Goal: Information Seeking & Learning: Learn about a topic

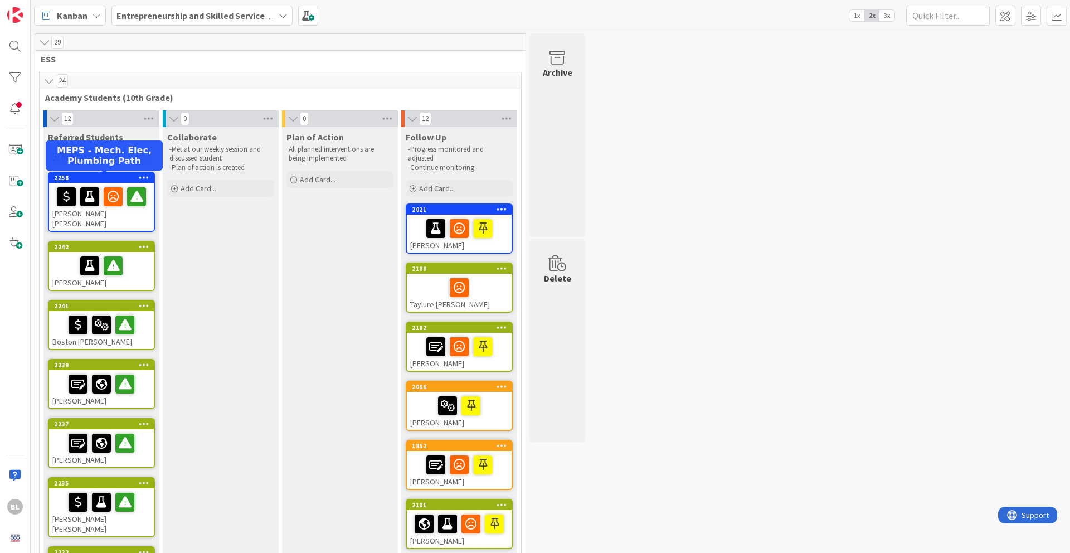
click at [116, 174] on div "2258" at bounding box center [104, 178] width 100 height 8
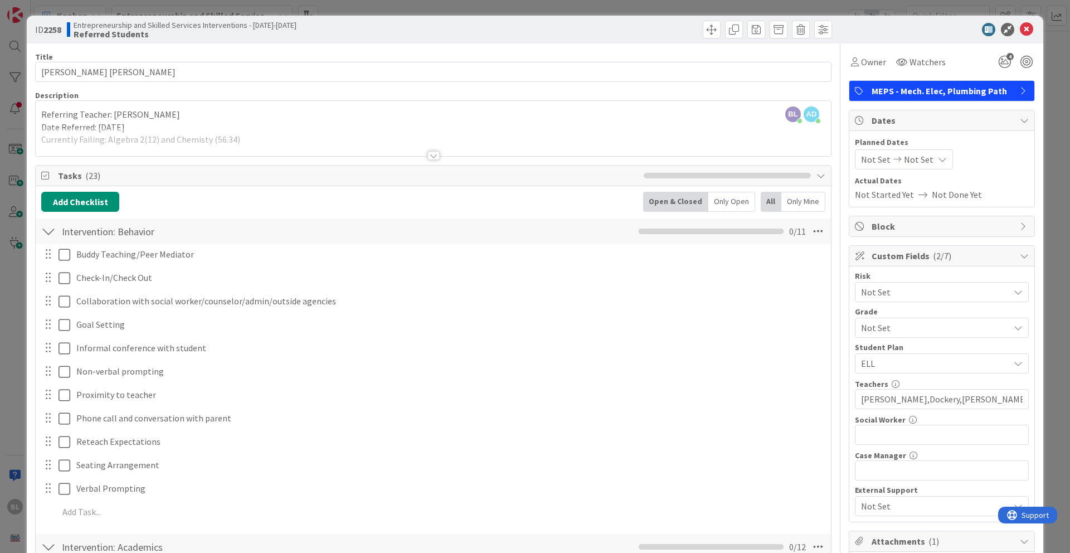
click at [434, 159] on div at bounding box center [433, 155] width 12 height 9
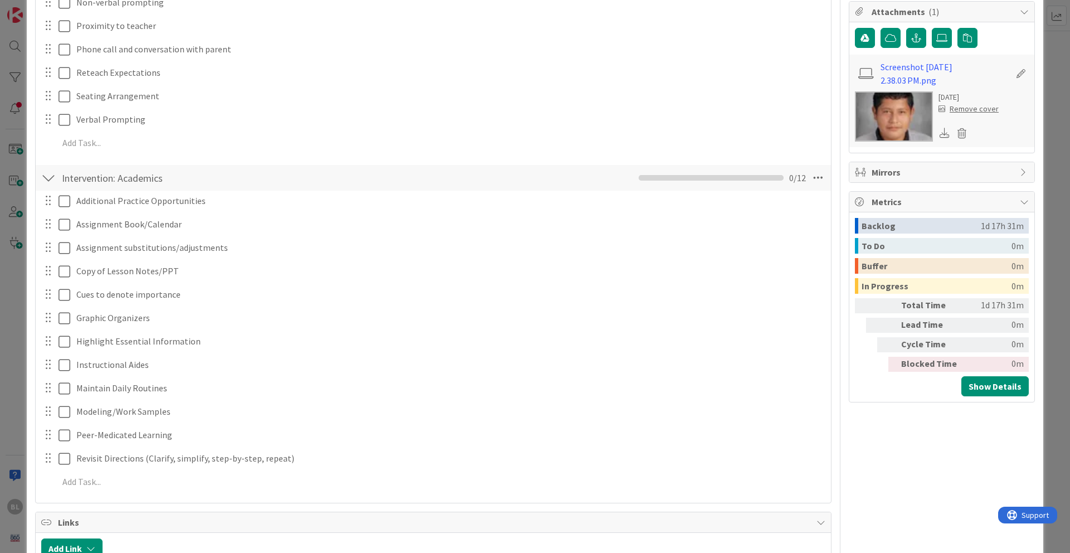
scroll to position [659, 0]
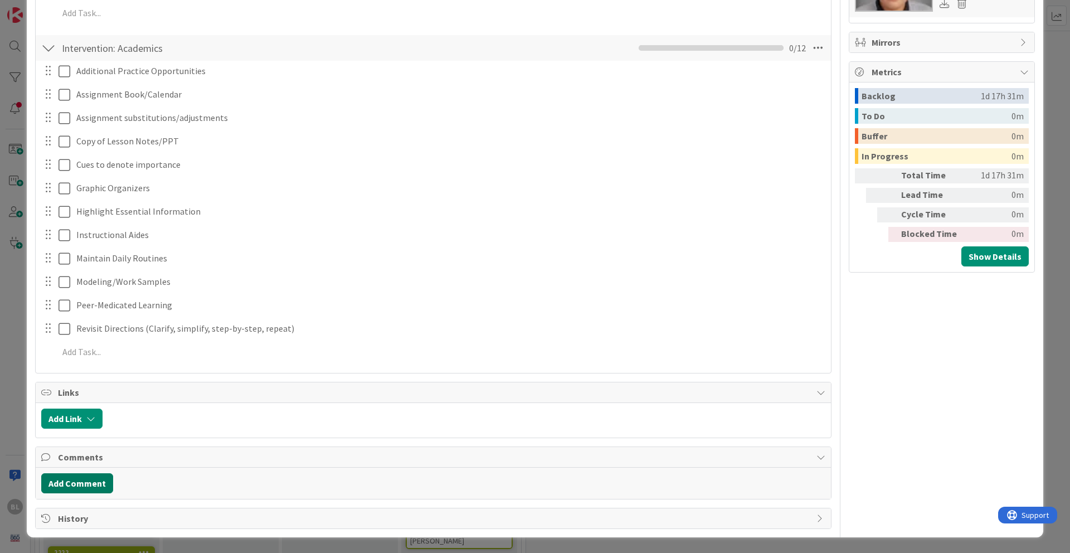
click at [82, 452] on button "Add Comment" at bounding box center [77, 483] width 72 height 20
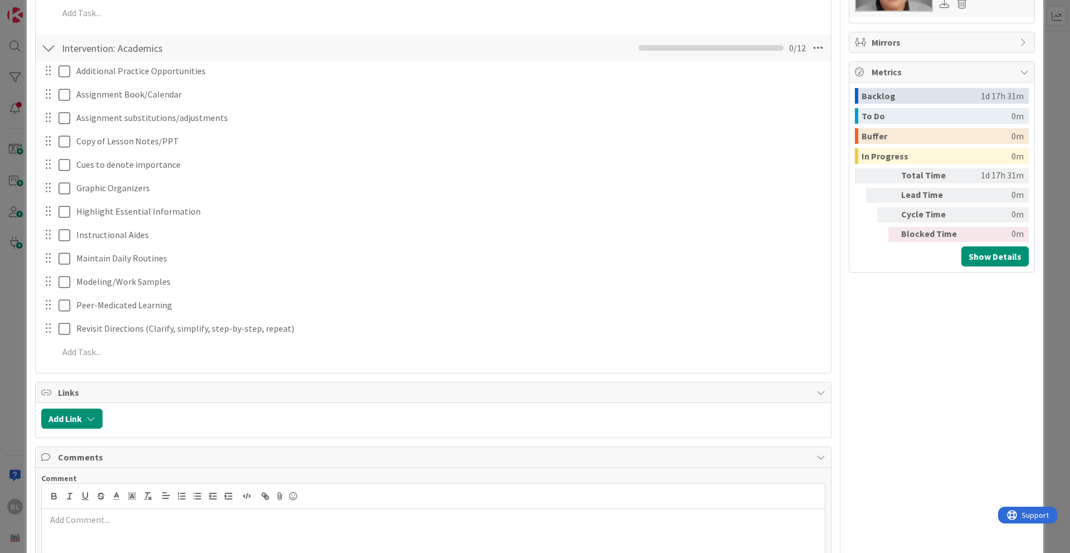
click at [66, 452] on p at bounding box center [433, 519] width 774 height 13
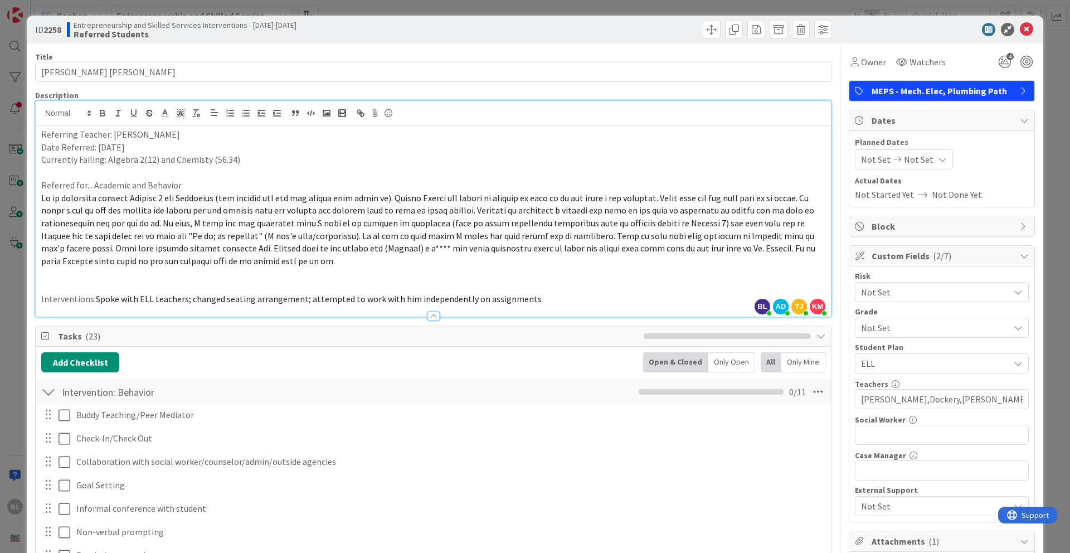
scroll to position [1, 0]
click at [802, 28] on icon at bounding box center [1026, 28] width 13 height 13
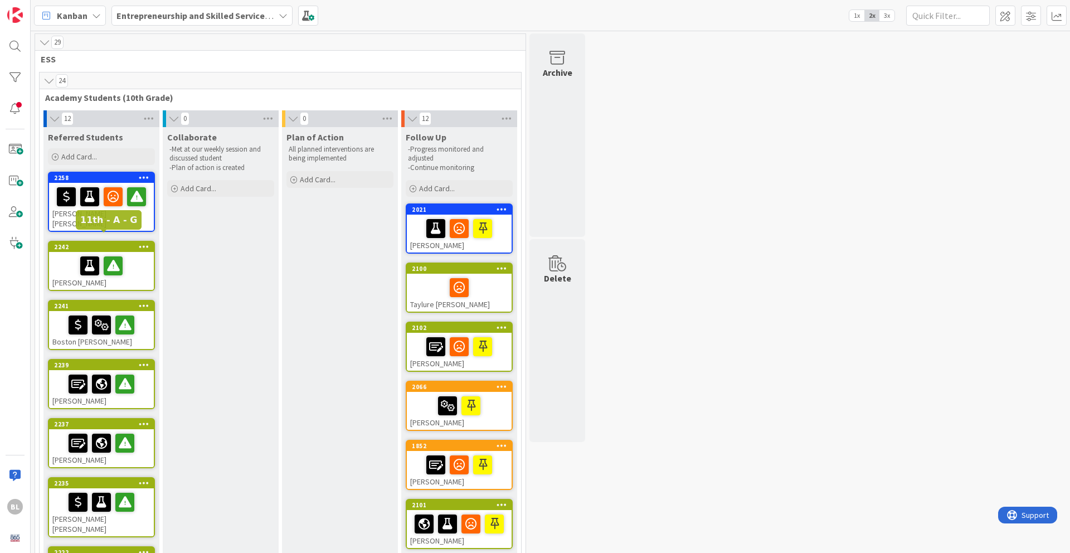
click at [127, 243] on div "2242" at bounding box center [104, 247] width 100 height 8
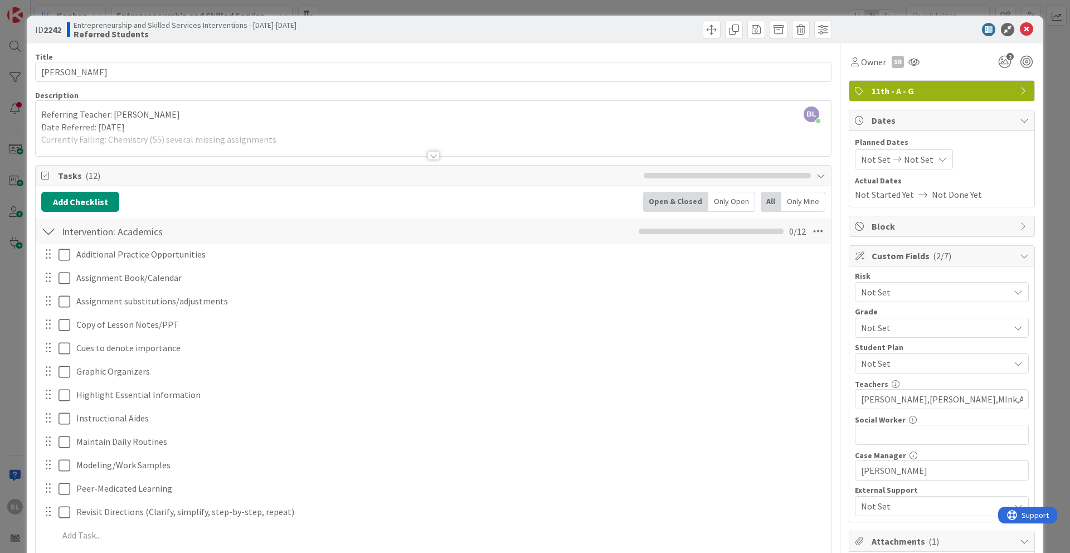
click at [433, 155] on div at bounding box center [433, 155] width 12 height 9
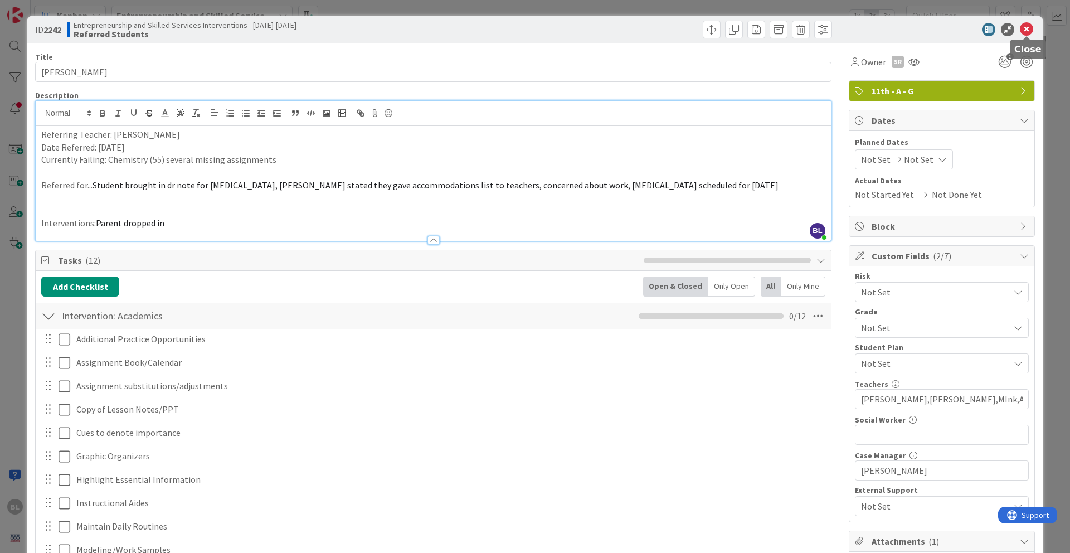
click at [802, 28] on icon at bounding box center [1026, 29] width 13 height 13
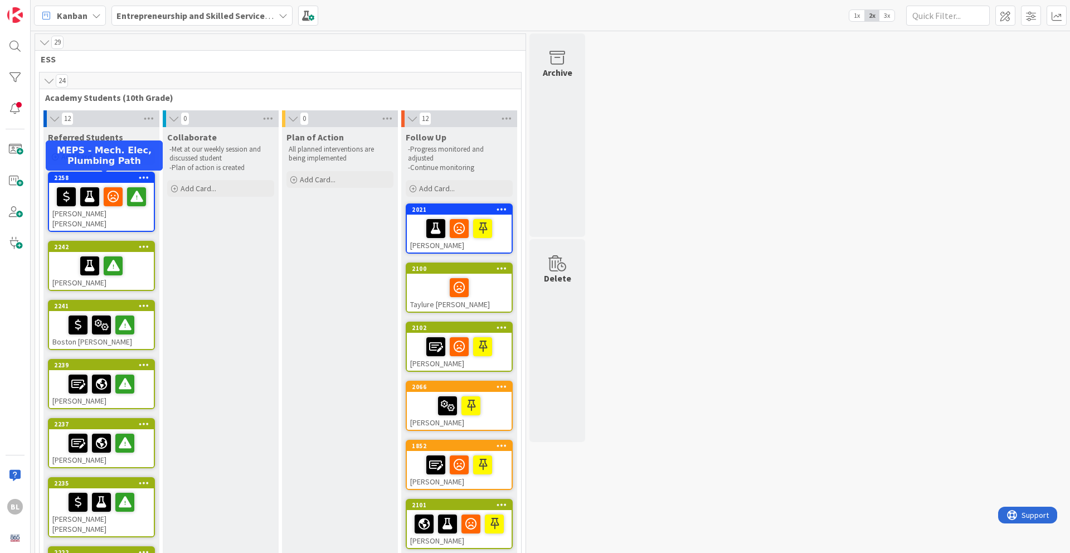
click at [111, 178] on div "2258" at bounding box center [104, 178] width 100 height 8
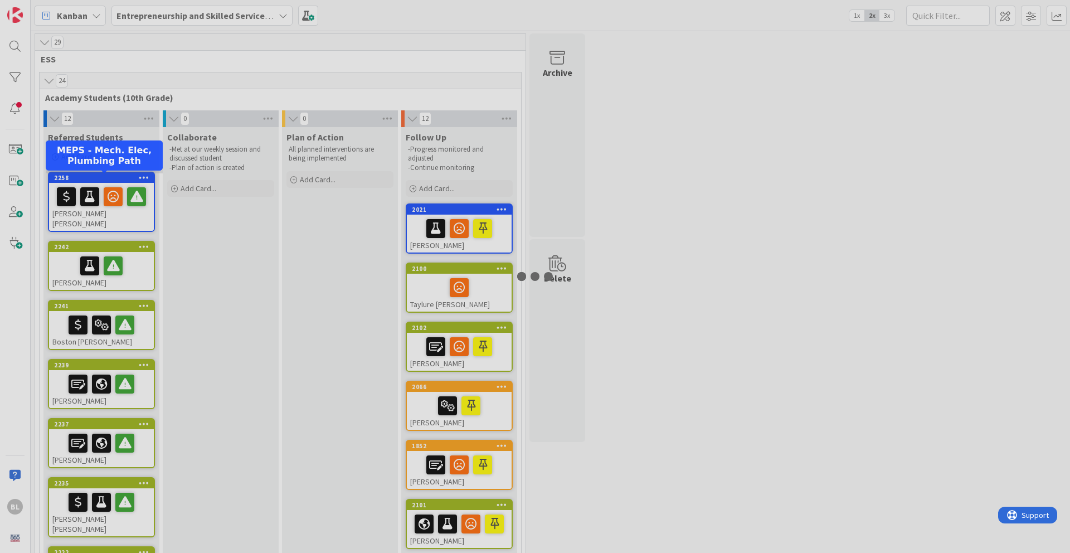
click at [111, 178] on div at bounding box center [535, 276] width 1070 height 553
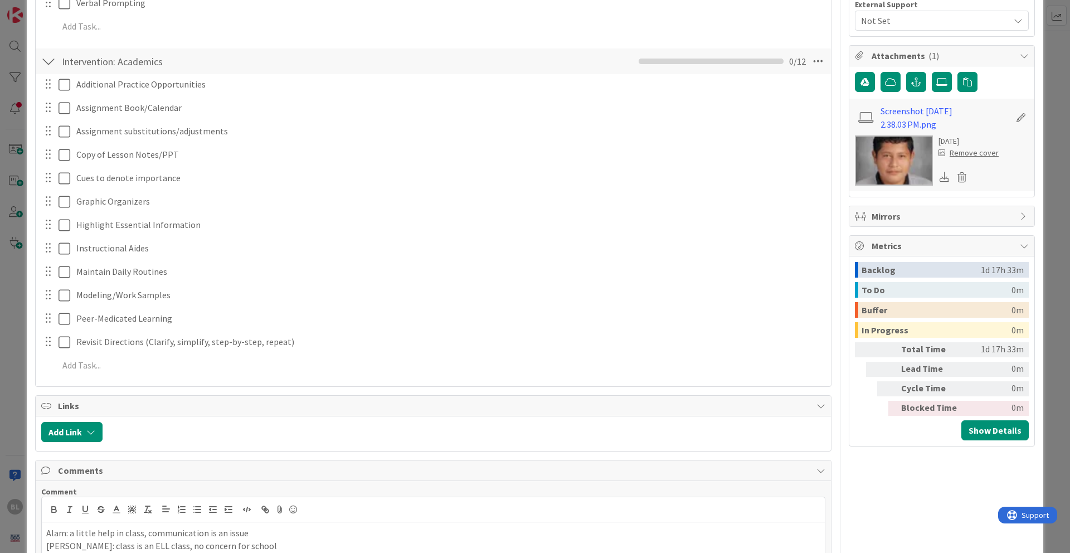
scroll to position [579, 0]
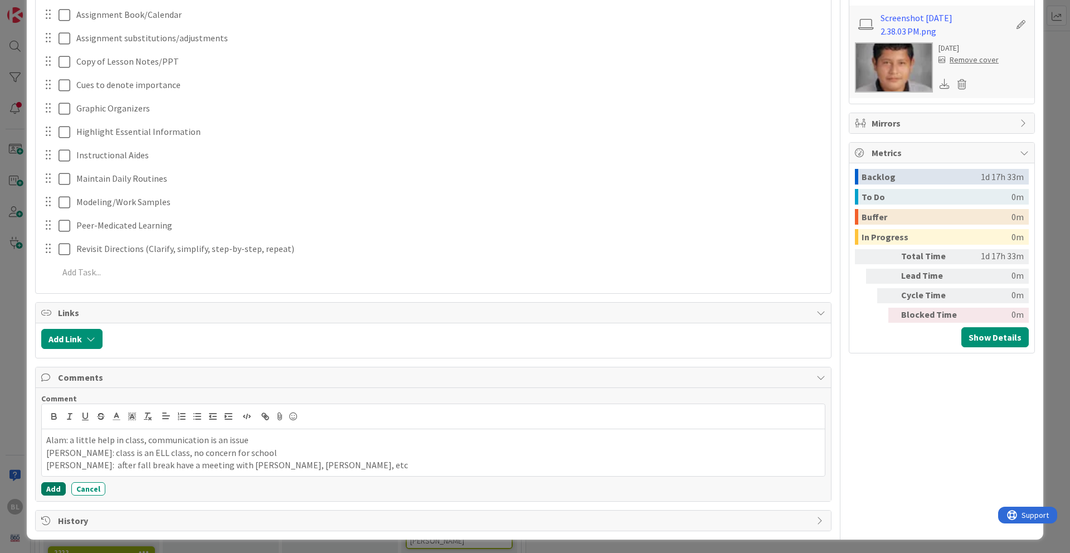
click at [50, 452] on button "Add" at bounding box center [53, 488] width 25 height 13
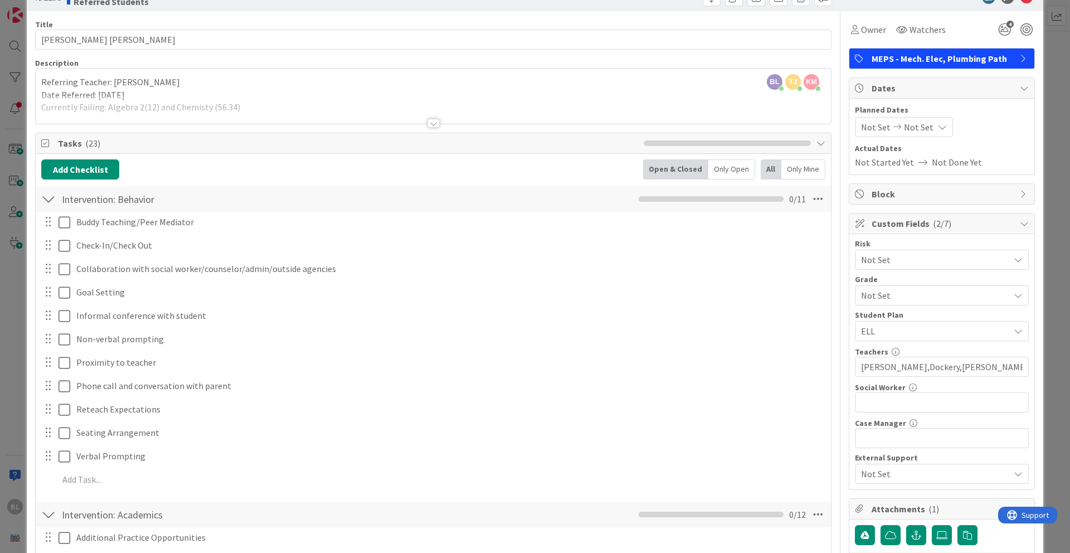
scroll to position [0, 0]
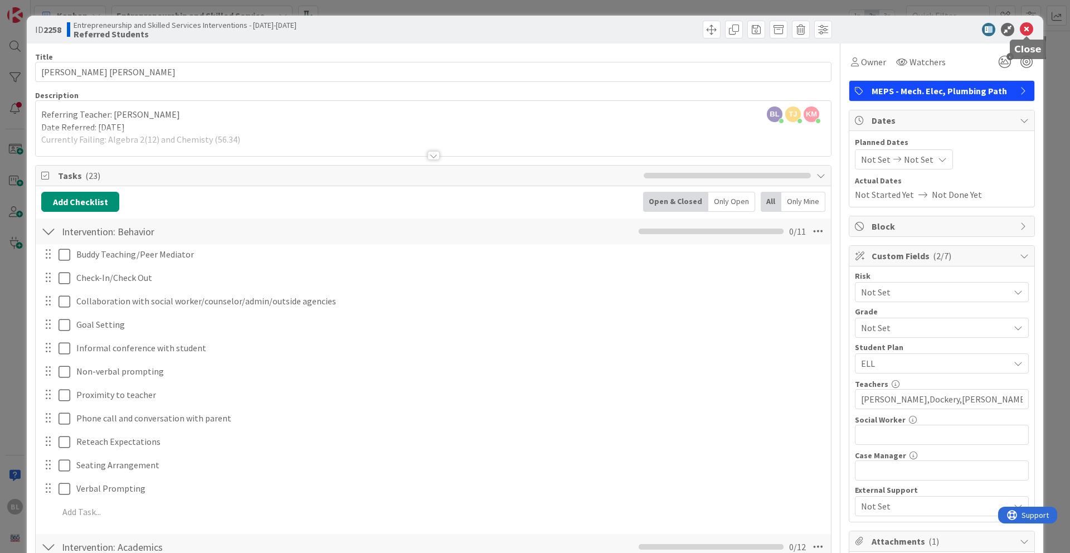
click at [802, 31] on icon at bounding box center [1026, 29] width 13 height 13
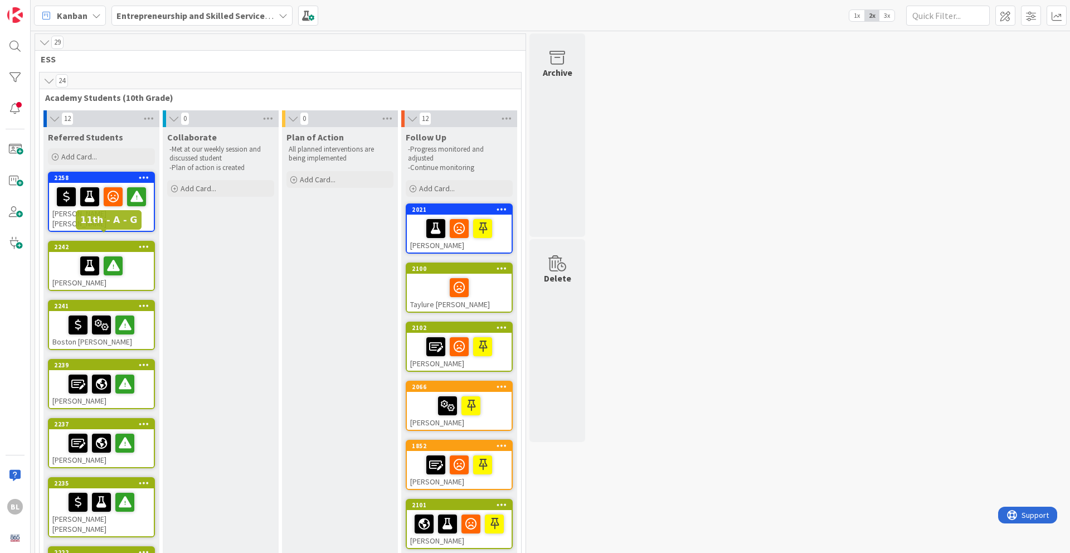
click at [105, 243] on div "2242" at bounding box center [104, 247] width 100 height 8
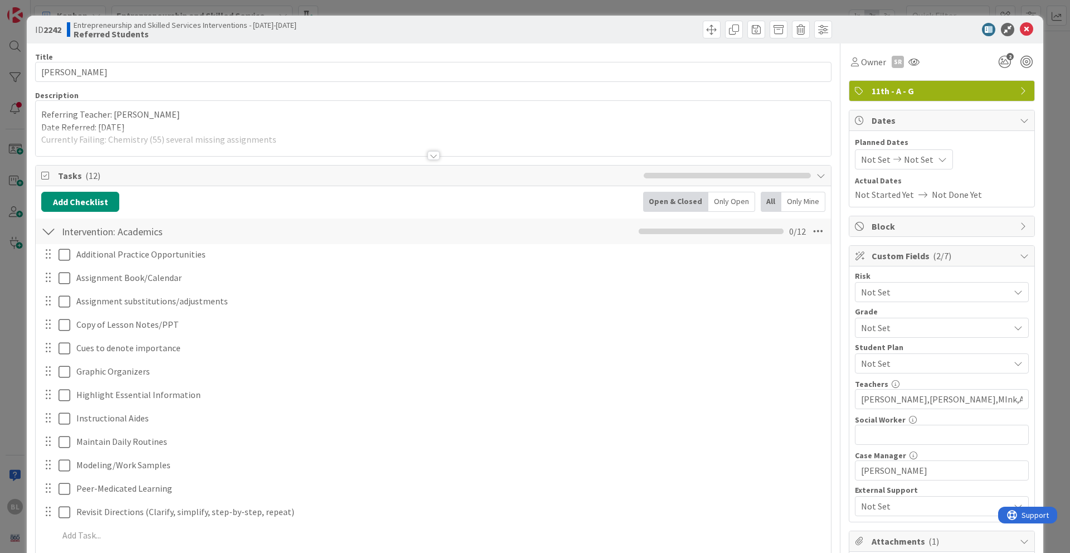
click at [437, 155] on div at bounding box center [433, 155] width 12 height 9
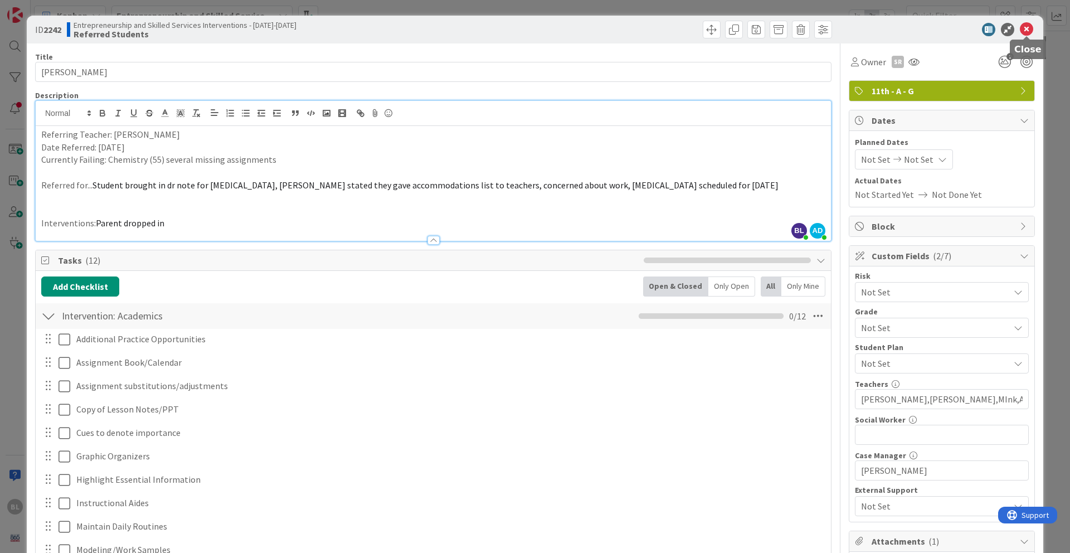
click at [802, 32] on icon at bounding box center [1026, 29] width 13 height 13
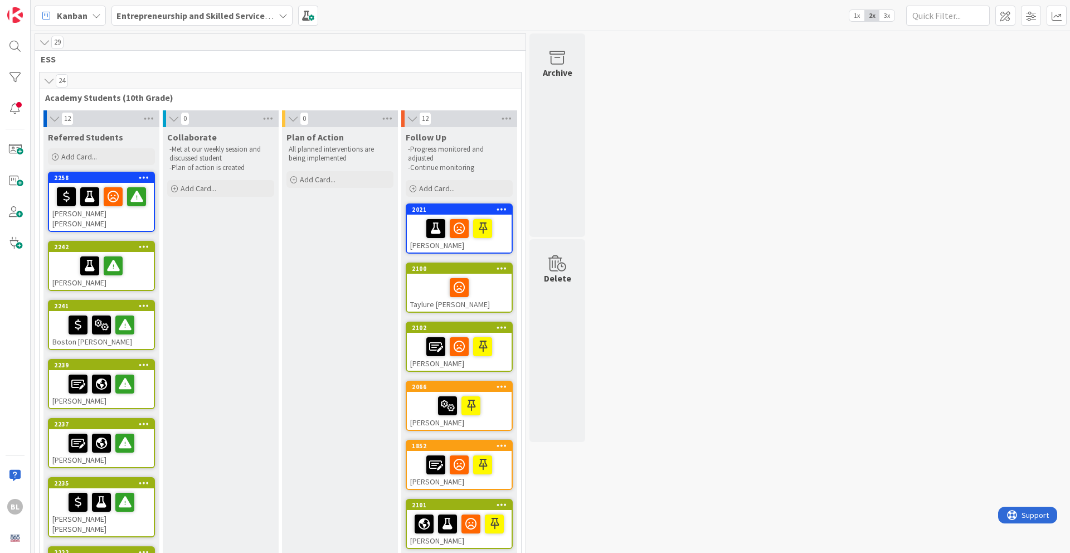
click at [802, 15] on span "3x" at bounding box center [886, 15] width 15 height 11
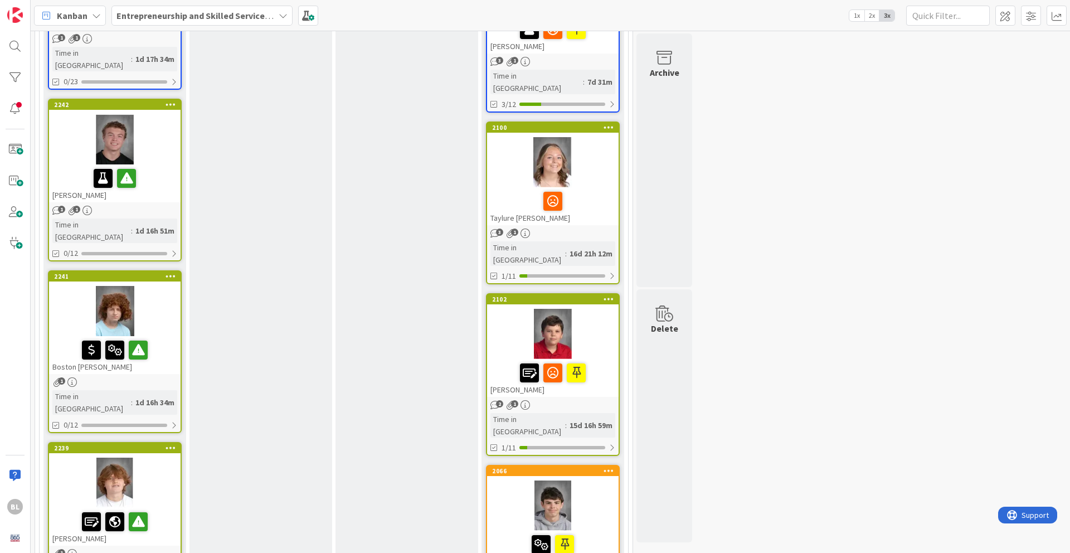
scroll to position [261, 0]
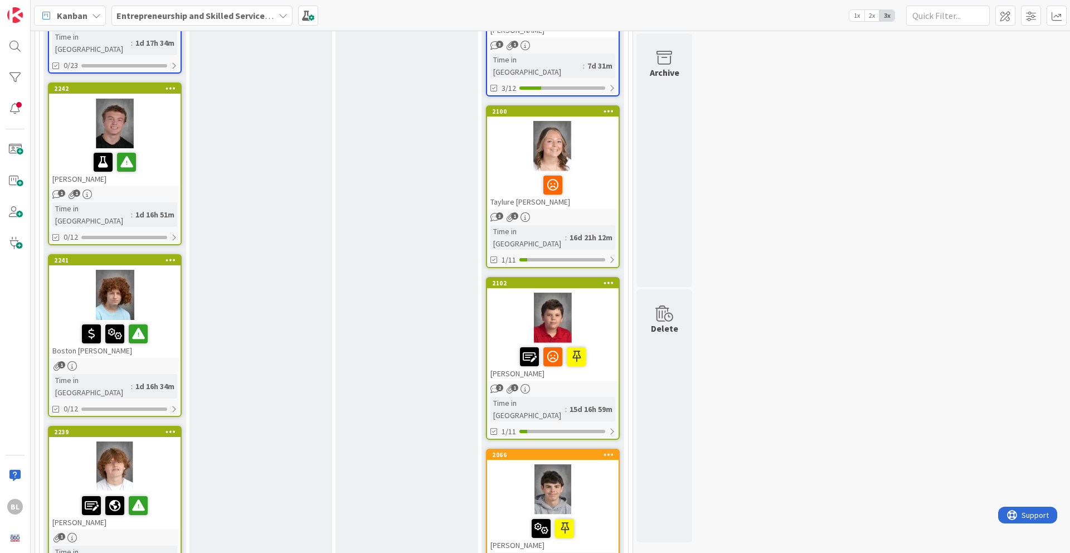
click at [150, 255] on div "[STREET_ADDRESS][PERSON_NAME]" at bounding box center [115, 306] width 132 height 103
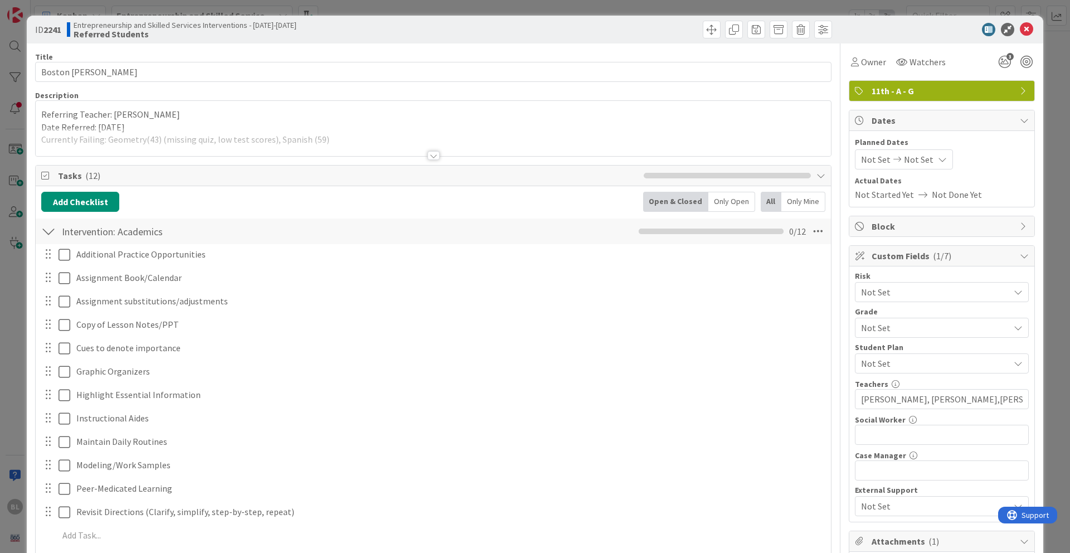
click at [433, 156] on div at bounding box center [433, 155] width 12 height 9
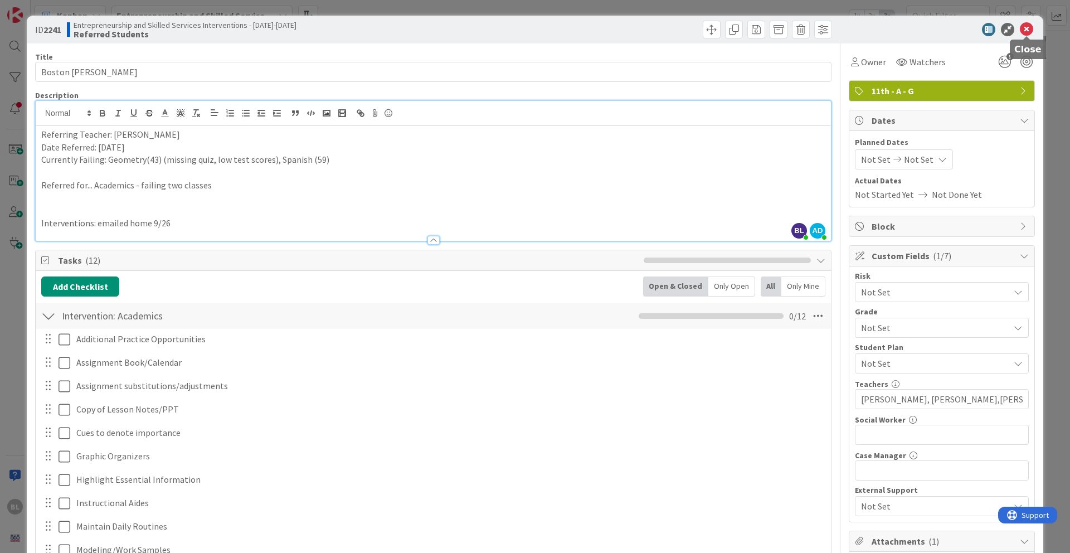
click at [802, 30] on icon at bounding box center [1026, 29] width 13 height 13
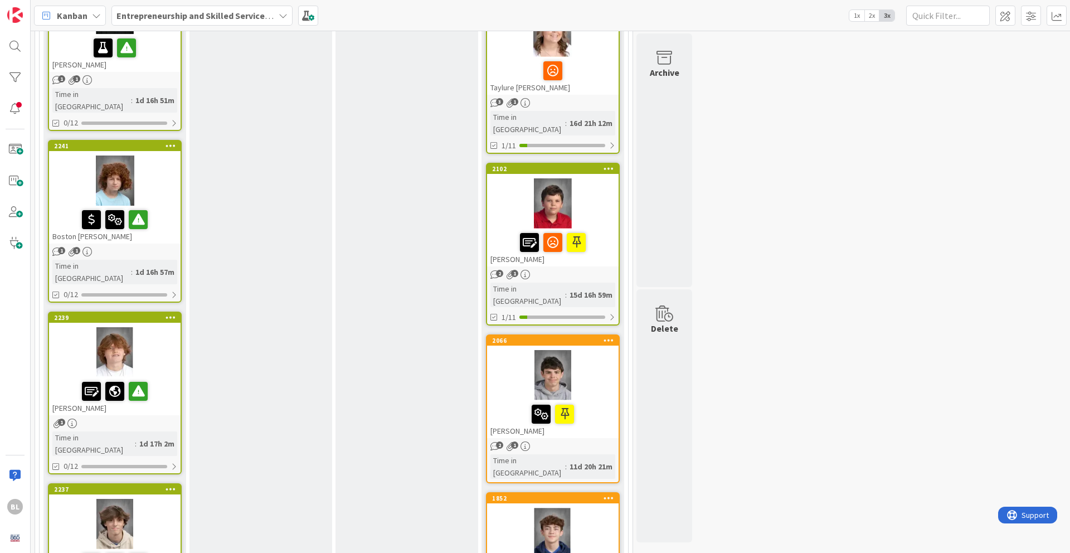
scroll to position [383, 0]
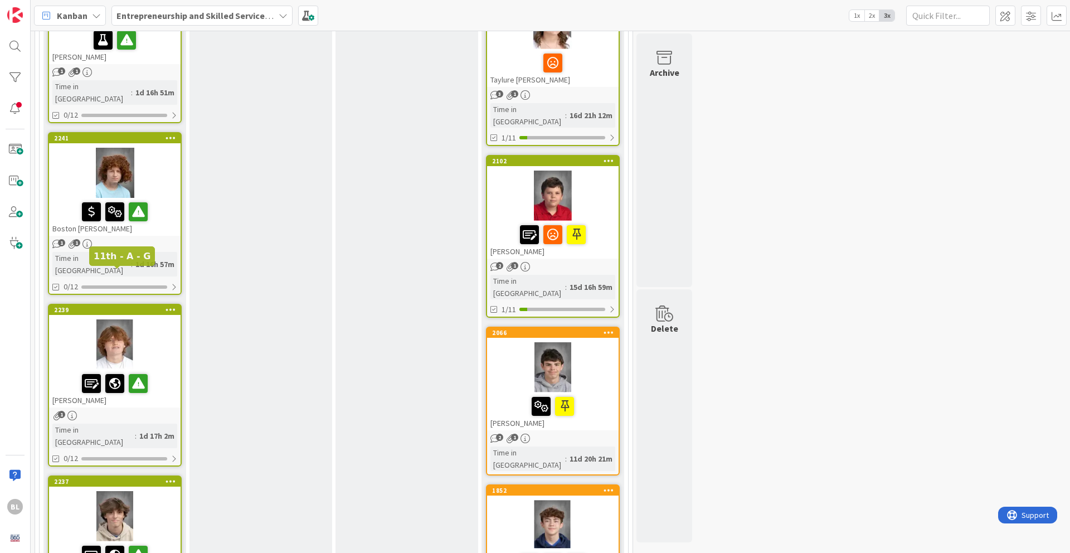
click at [150, 306] on div "2239" at bounding box center [117, 310] width 127 height 8
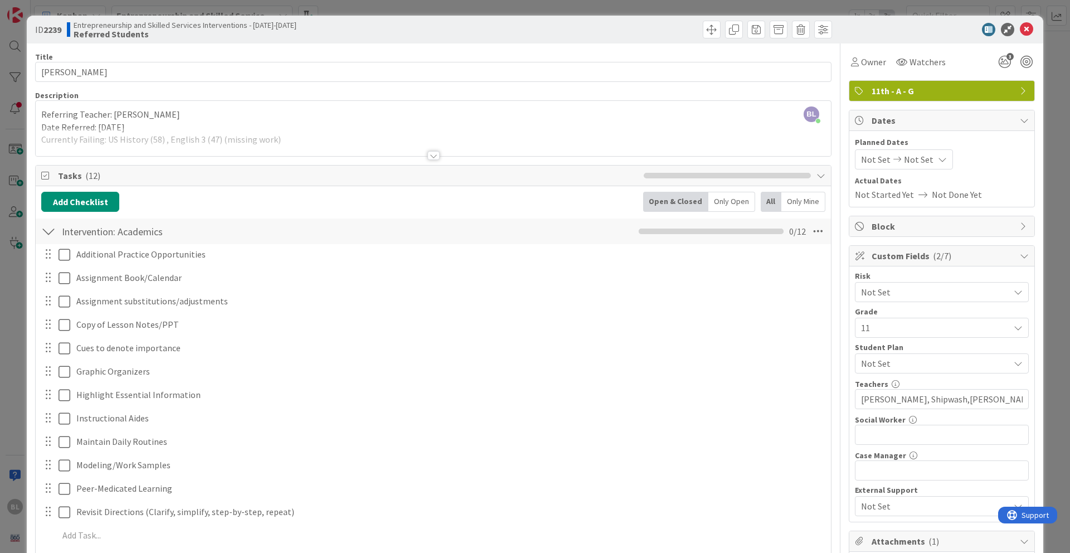
click at [433, 157] on div at bounding box center [433, 155] width 12 height 9
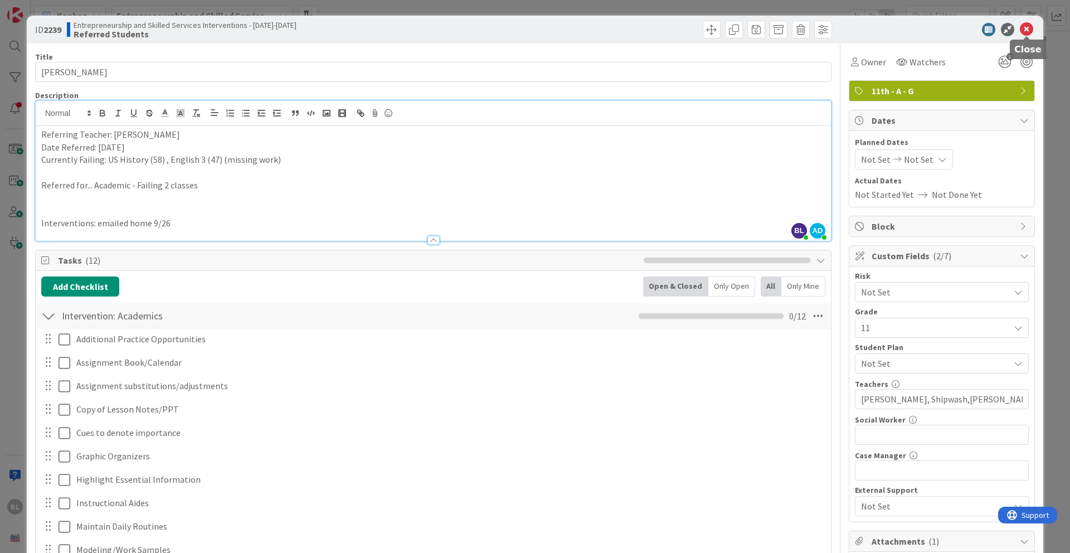
click at [802, 30] on icon at bounding box center [1026, 29] width 13 height 13
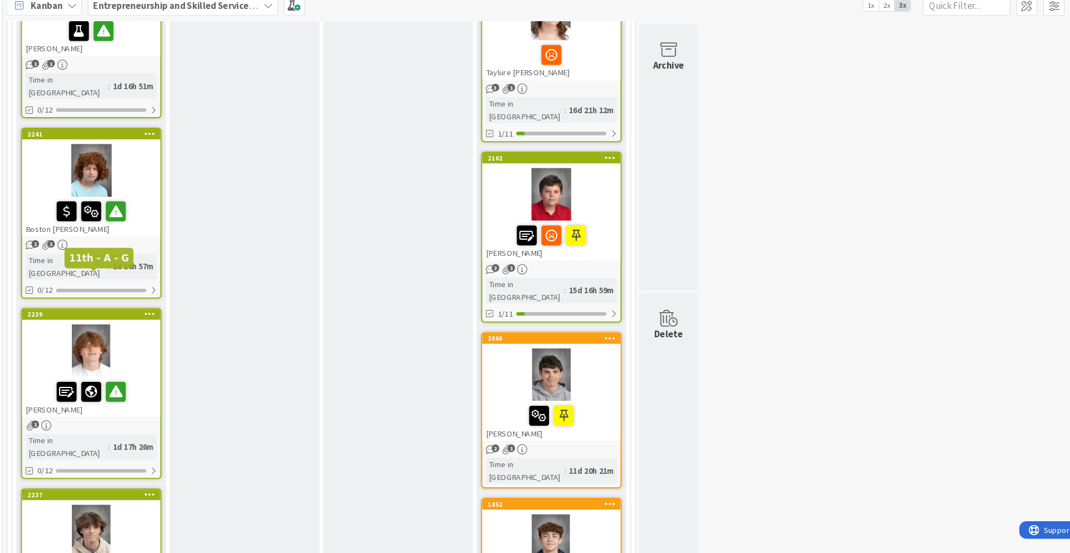
click at [132, 306] on div "2239" at bounding box center [117, 310] width 127 height 8
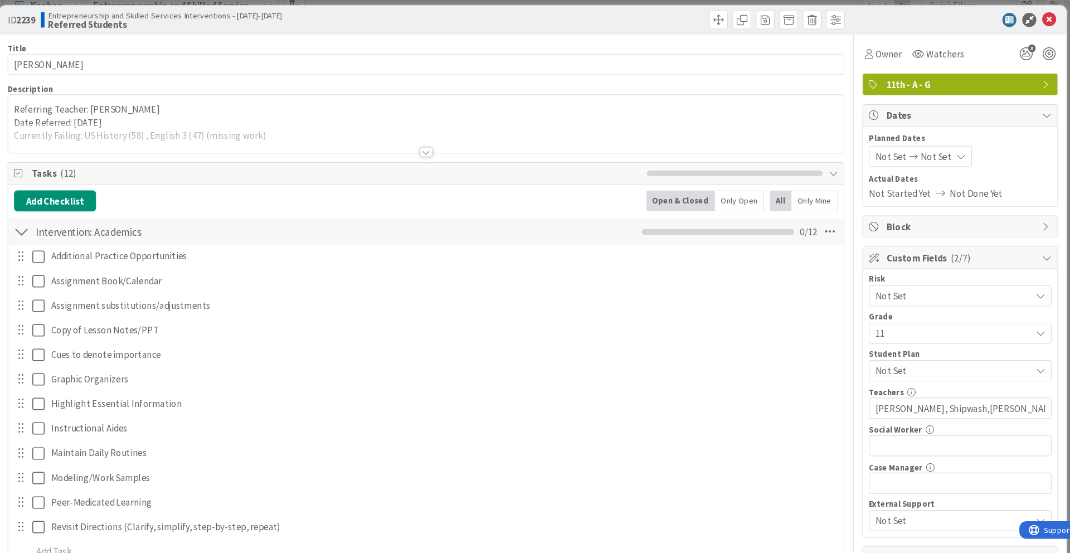
click at [434, 157] on div at bounding box center [433, 155] width 12 height 9
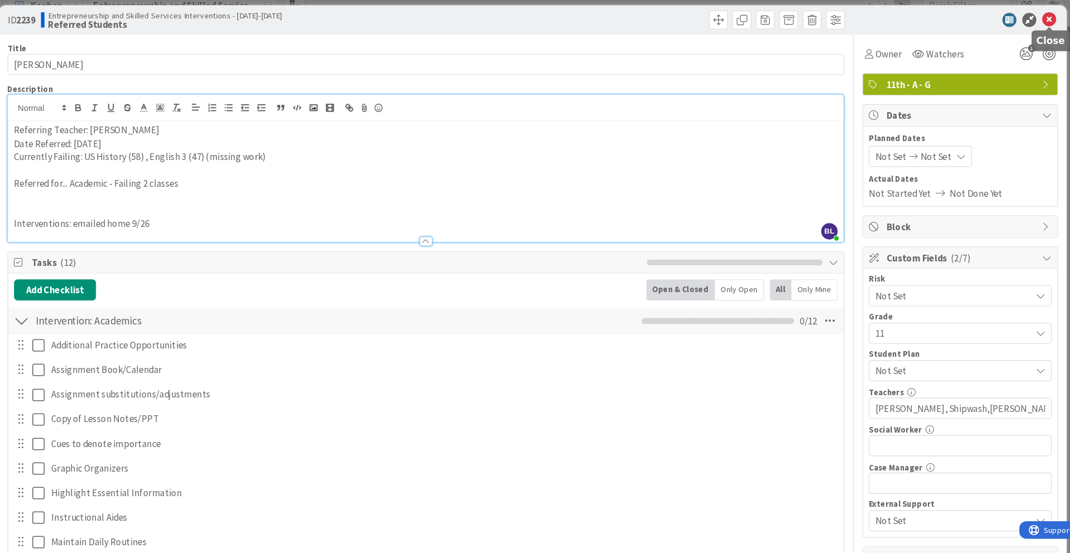
click at [802, 30] on icon at bounding box center [1026, 29] width 13 height 13
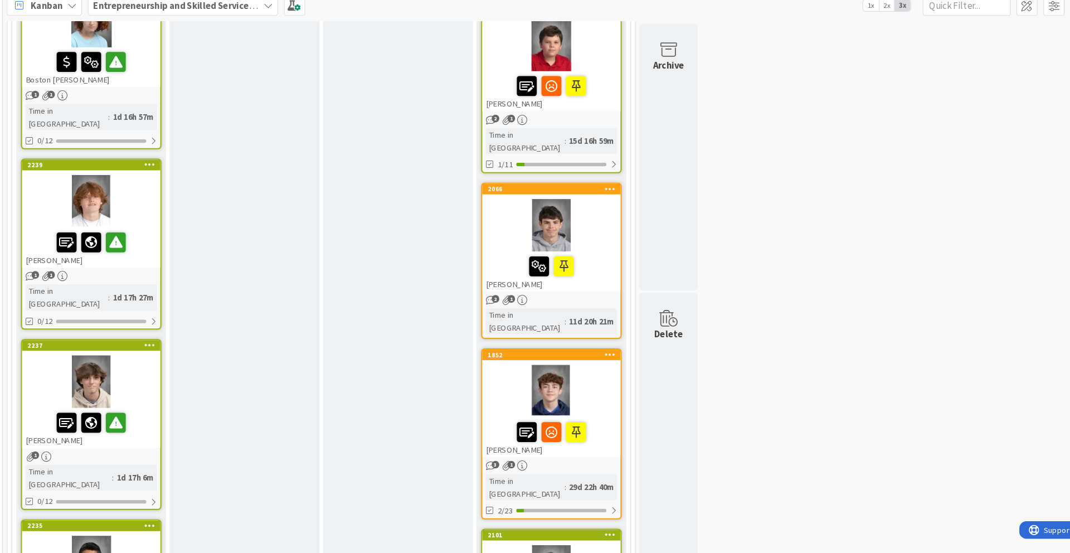
scroll to position [526, 0]
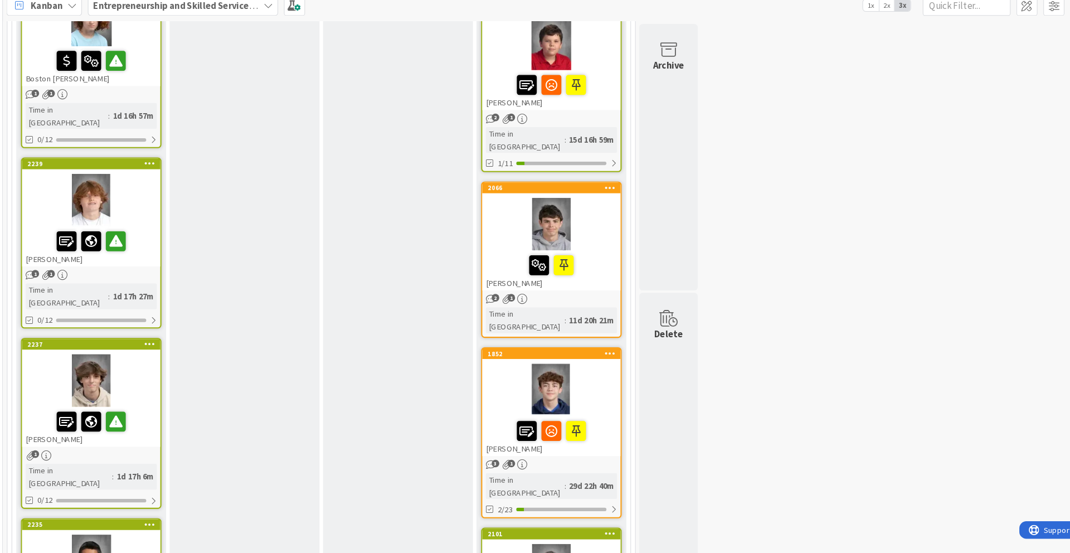
click at [141, 333] on div "2237" at bounding box center [115, 338] width 132 height 10
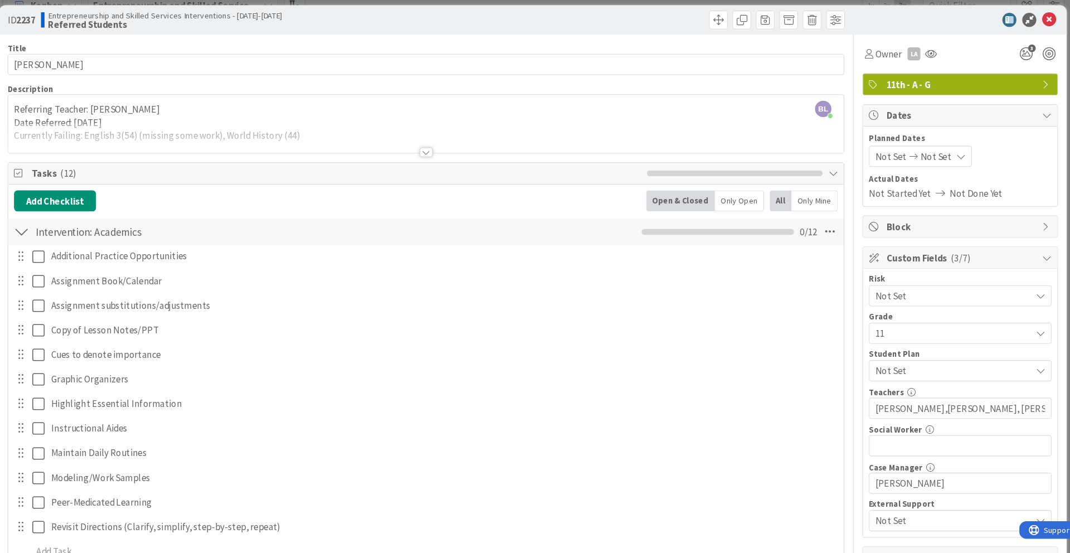
click at [436, 156] on div at bounding box center [433, 155] width 12 height 9
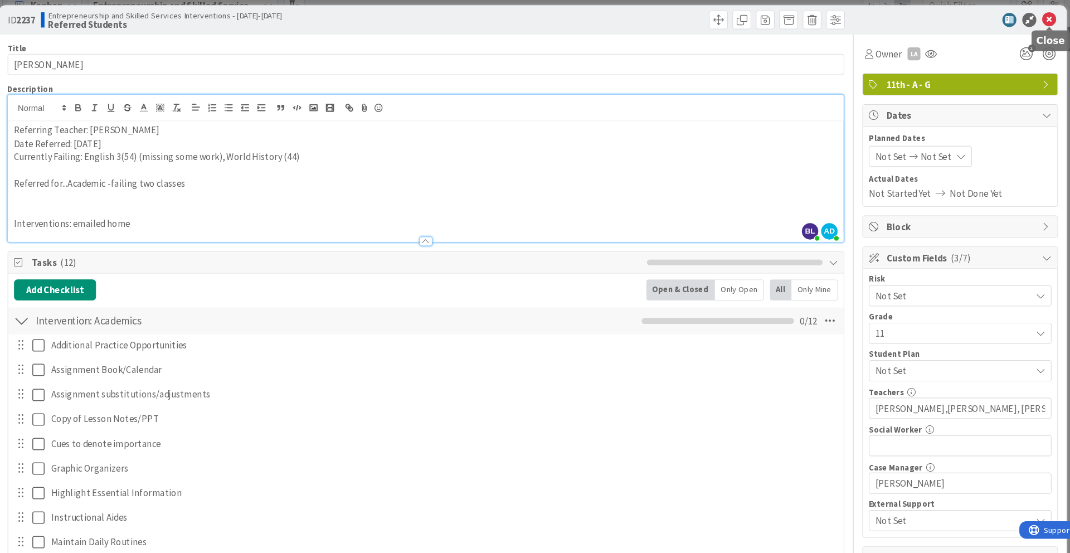
click at [802, 30] on icon at bounding box center [1026, 29] width 13 height 13
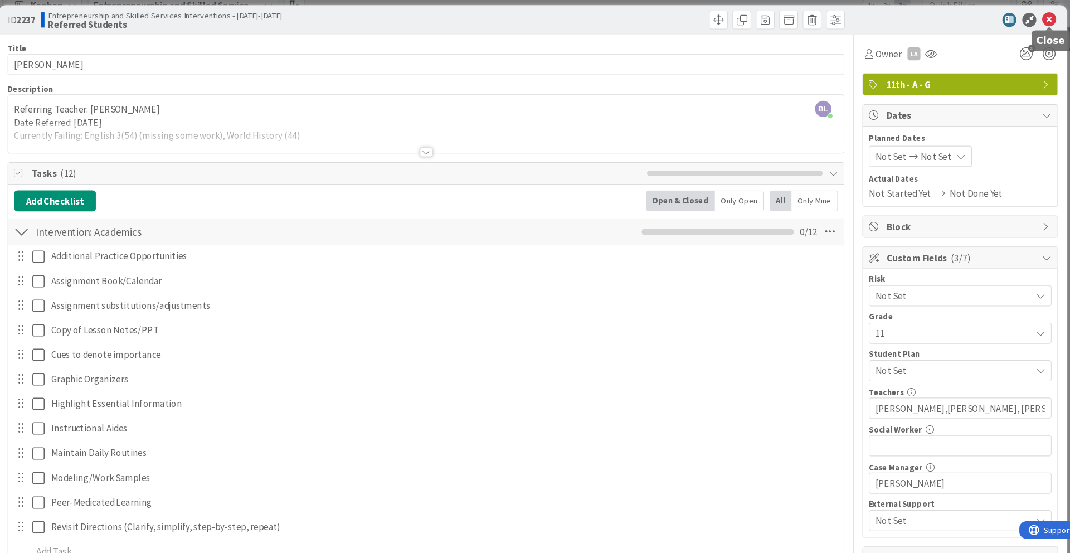
click at [802, 26] on icon at bounding box center [1026, 29] width 13 height 13
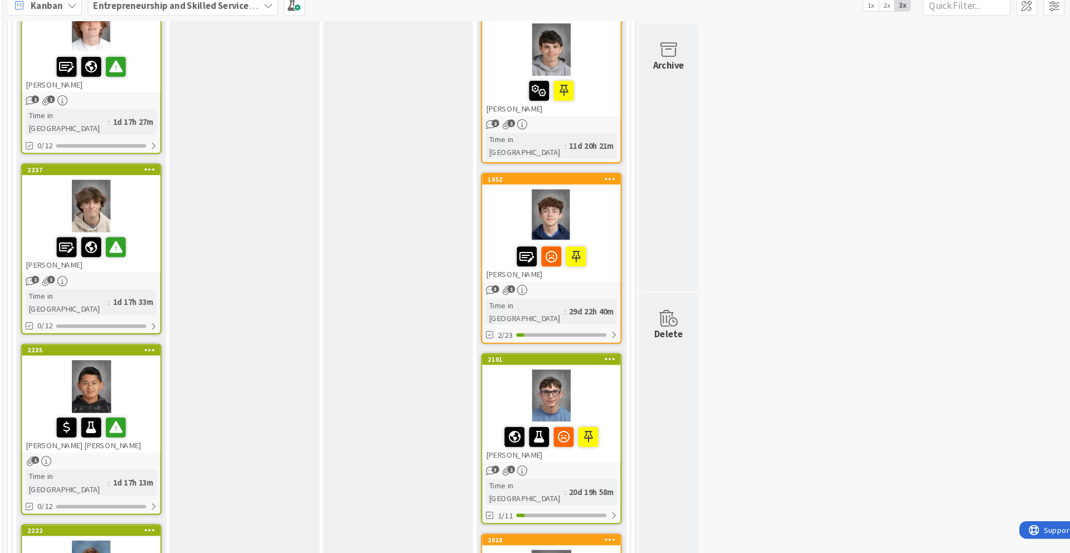
scroll to position [638, 0]
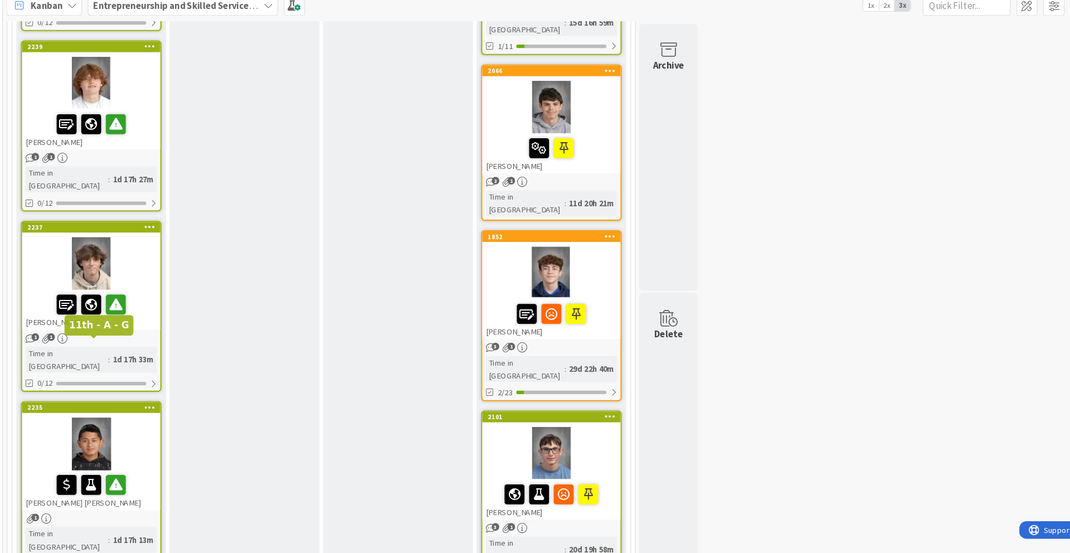
click at [144, 395] on div "2235" at bounding box center [117, 399] width 127 height 8
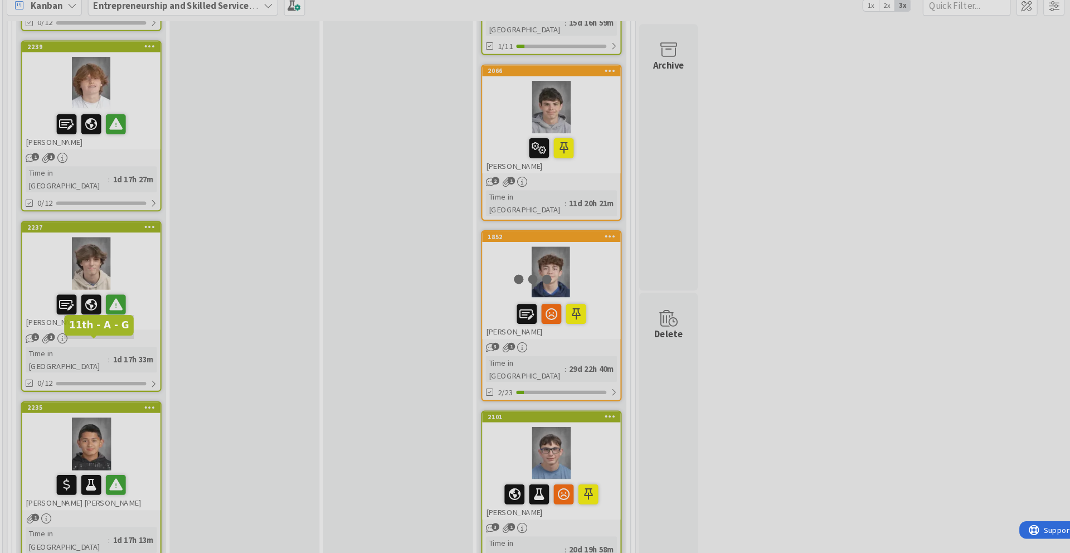
click at [144, 340] on div at bounding box center [535, 276] width 1070 height 553
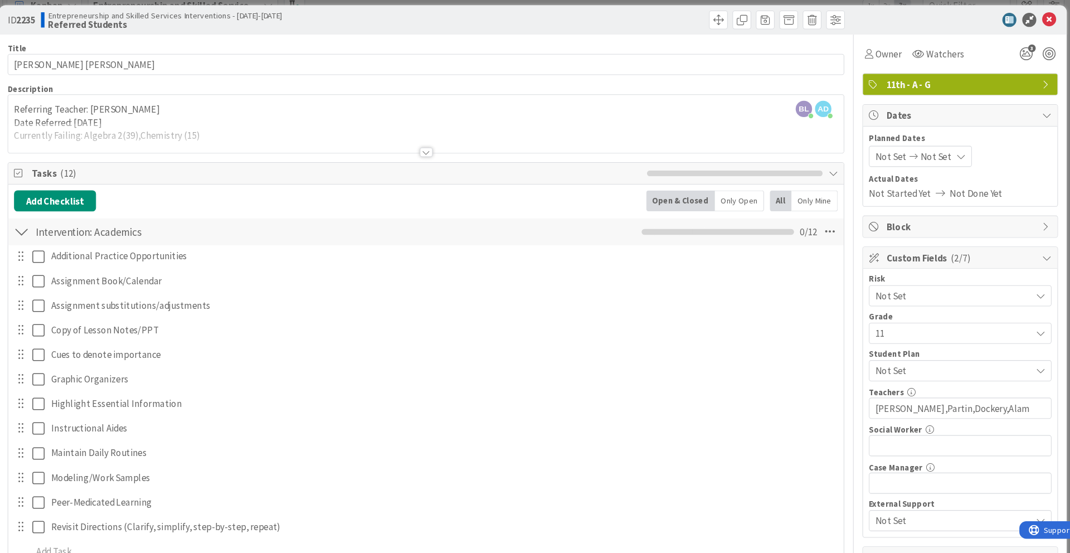
click at [434, 157] on div at bounding box center [433, 155] width 12 height 9
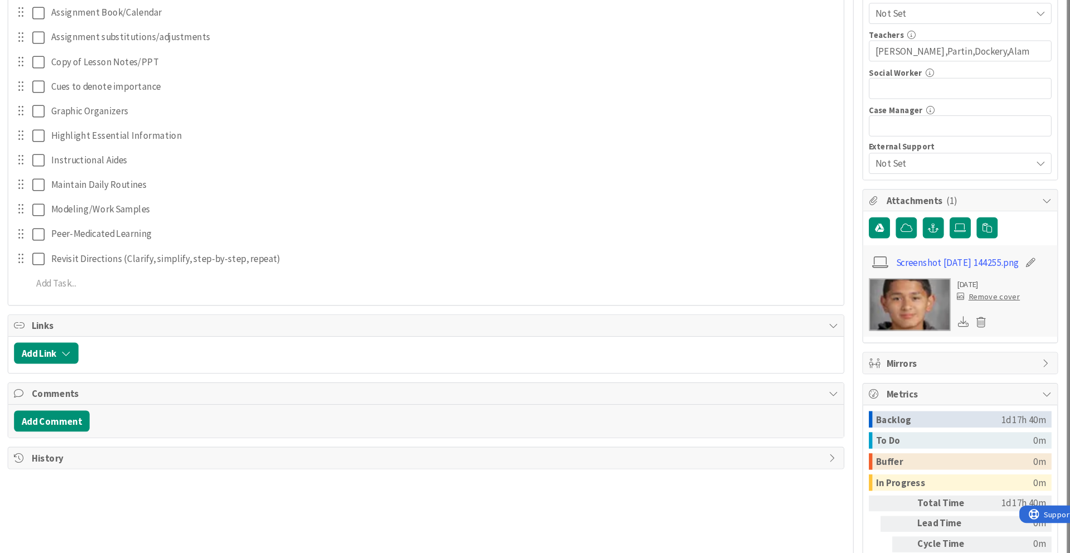
scroll to position [324, 0]
click at [86, 430] on button "Add Comment" at bounding box center [77, 427] width 72 height 20
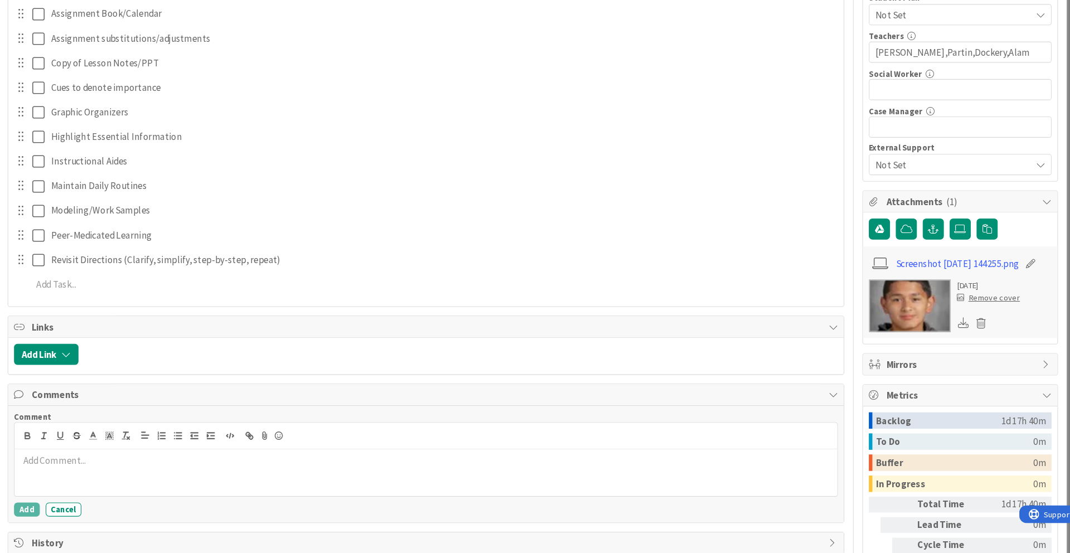
click at [56, 452] on p at bounding box center [433, 464] width 774 height 13
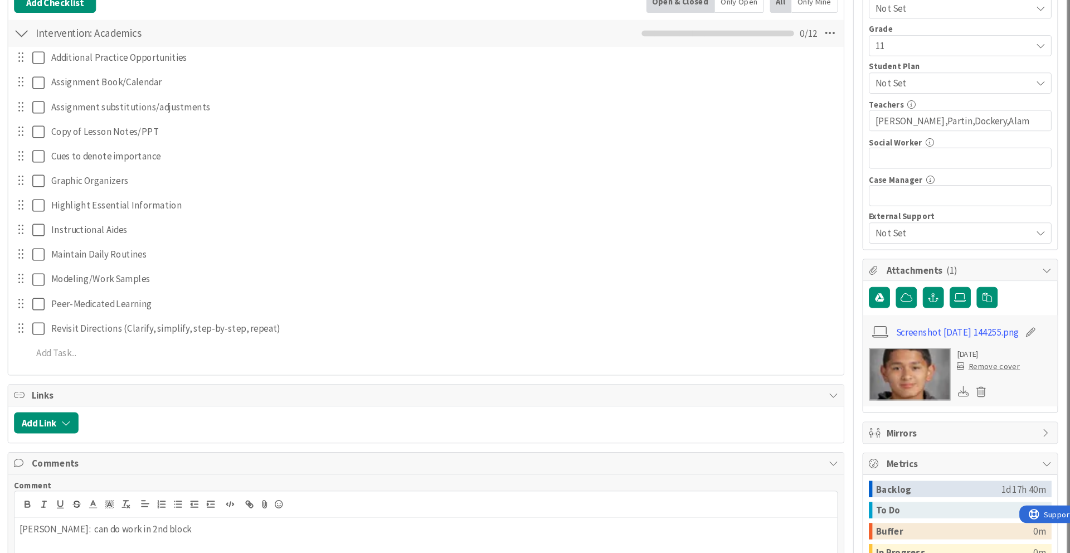
scroll to position [403, 0]
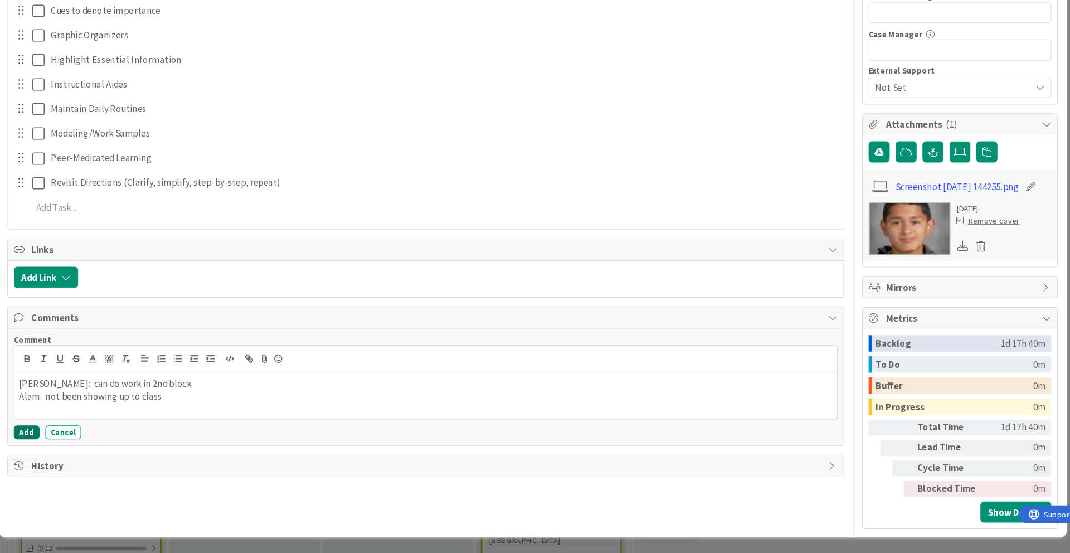
click at [50, 434] on button "Add" at bounding box center [53, 436] width 25 height 13
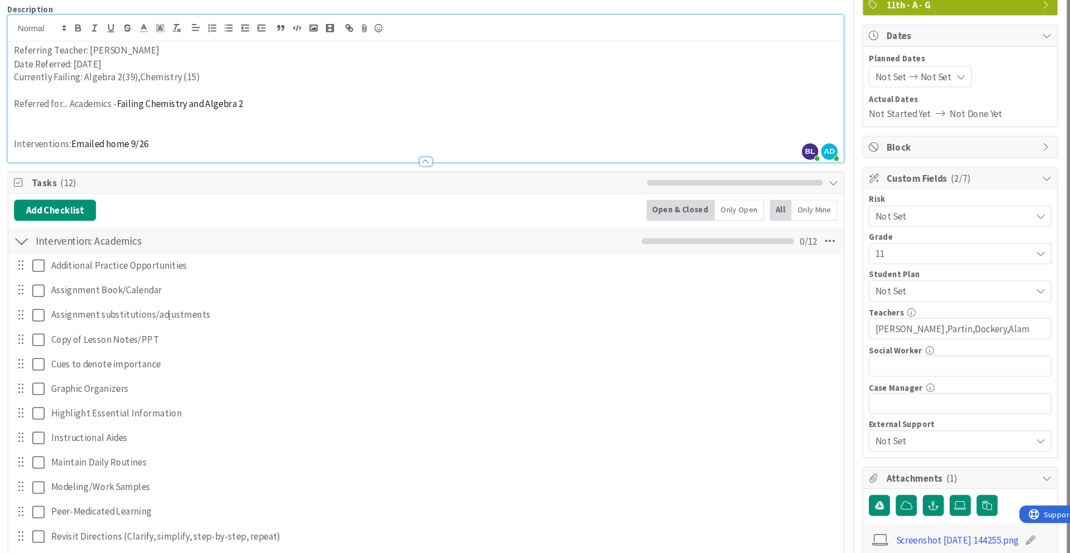
scroll to position [0, 0]
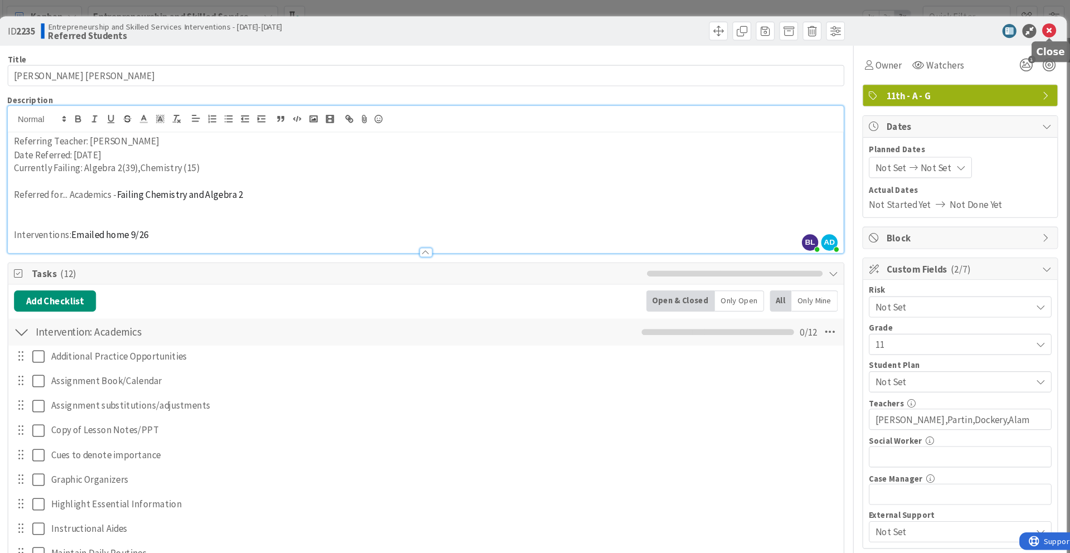
click at [802, 32] on icon at bounding box center [1026, 29] width 13 height 13
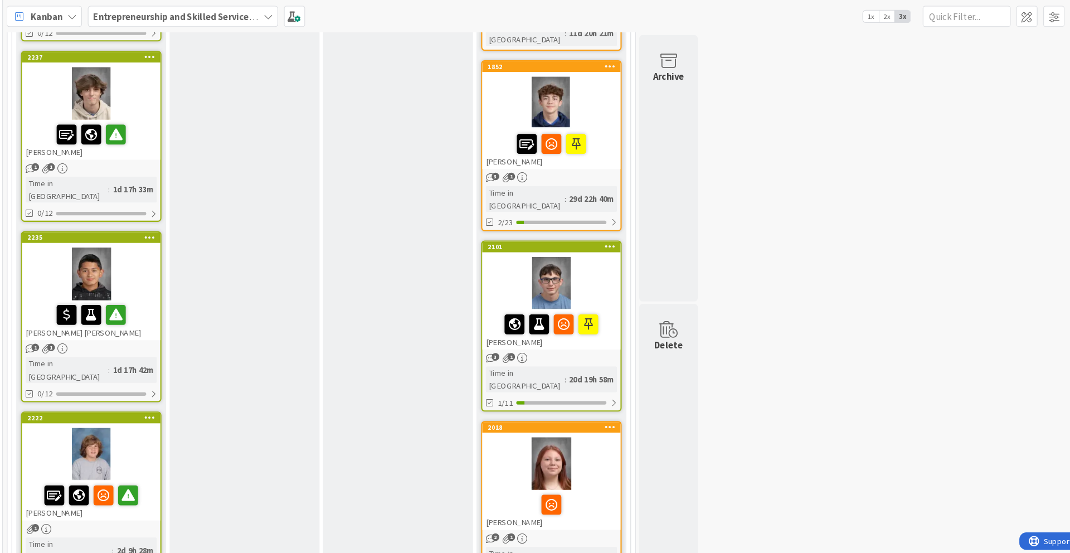
scroll to position [840, 0]
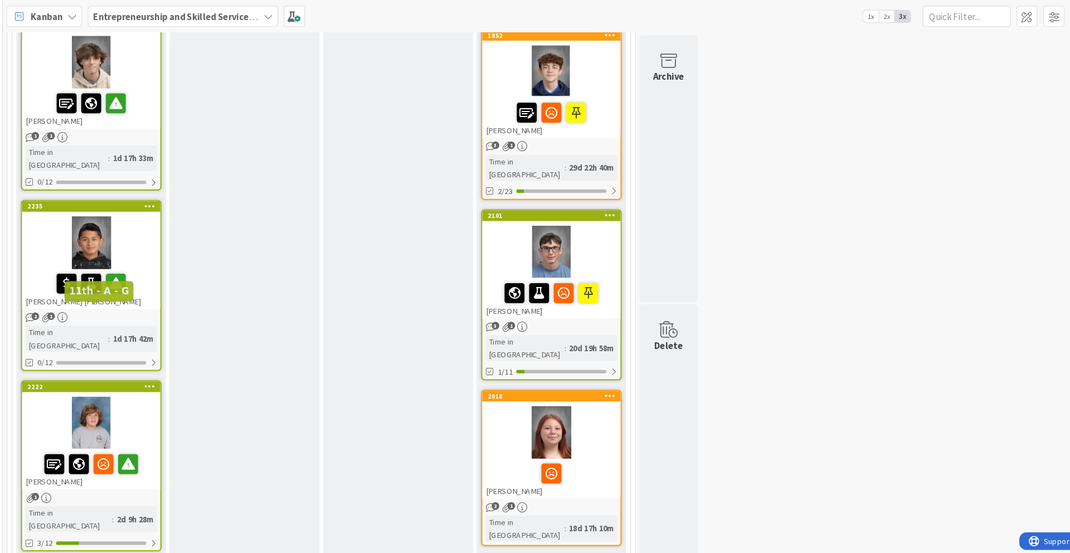
click at [147, 364] on div "2222" at bounding box center [117, 368] width 127 height 8
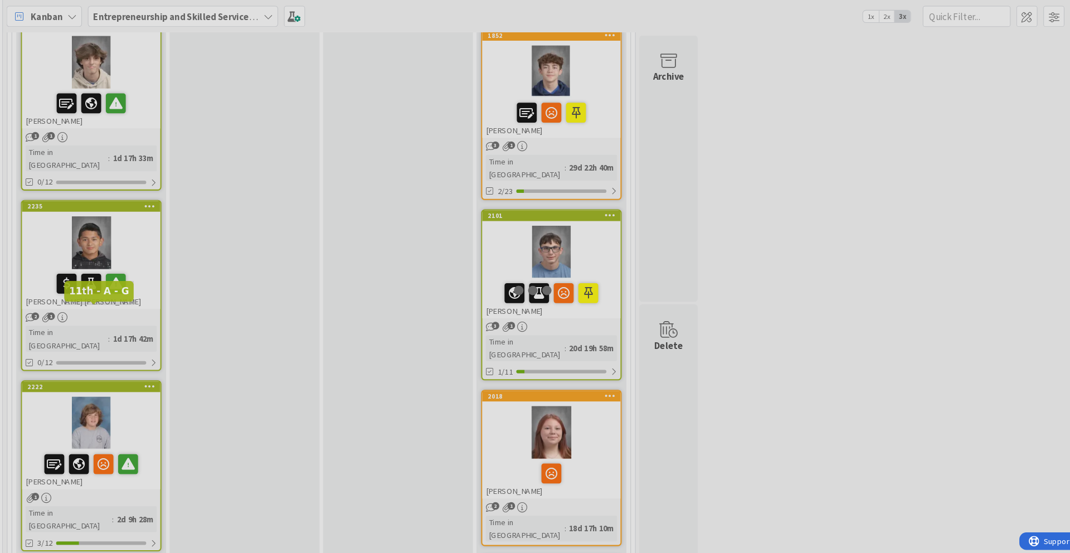
click at [147, 296] on div at bounding box center [535, 276] width 1070 height 553
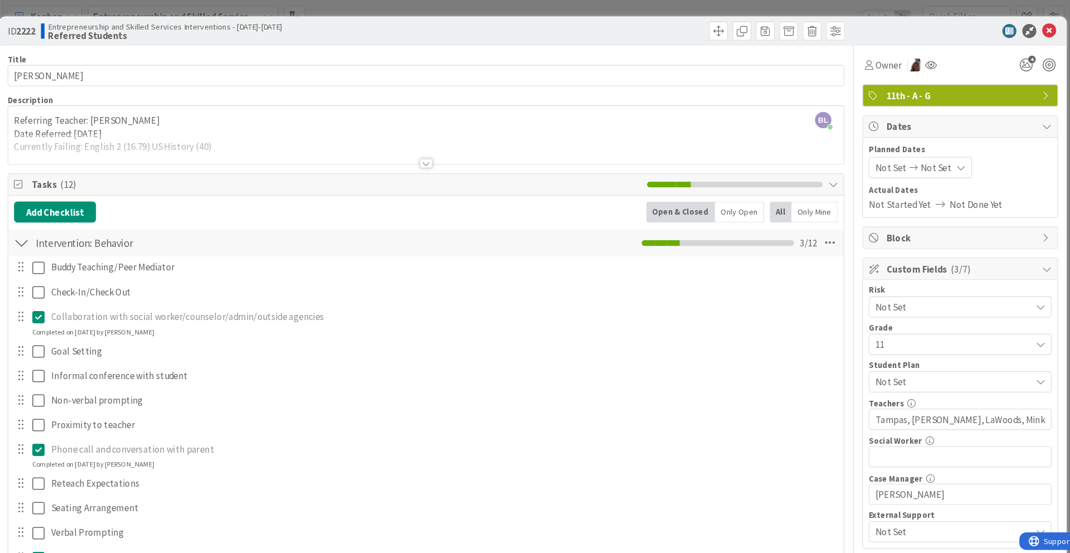
click at [432, 156] on div at bounding box center [433, 155] width 12 height 9
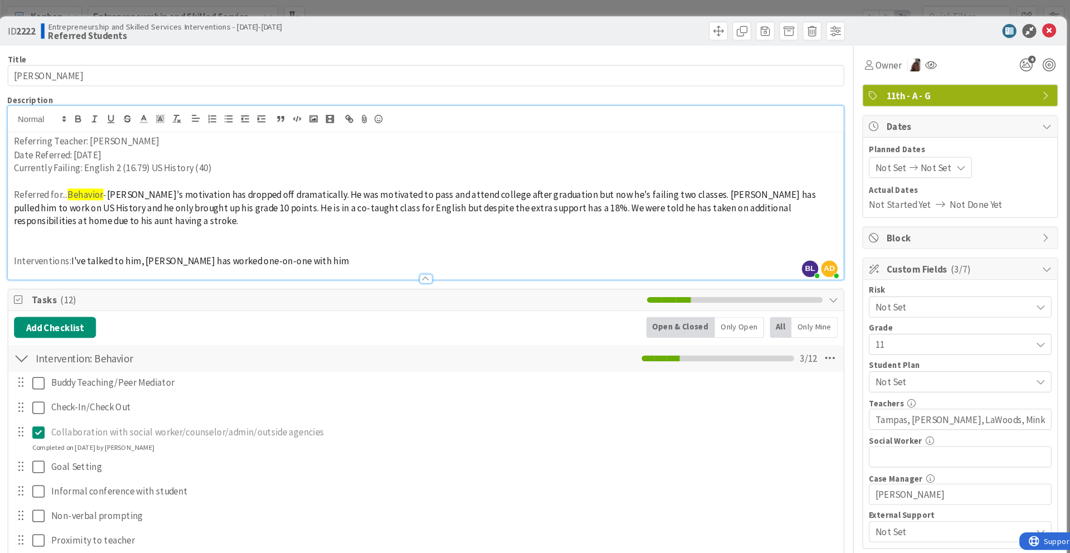
scroll to position [6, 0]
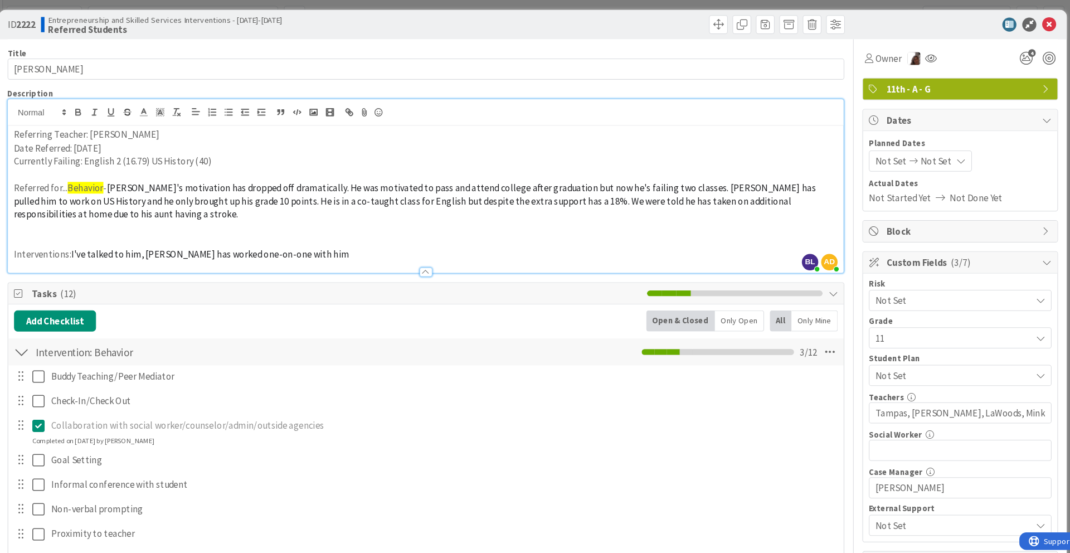
drag, startPoint x: 390, startPoint y: 220, endPoint x: 401, endPoint y: 169, distance: 52.4
click at [391, 198] on div "Referring Teacher: [PERSON_NAME] Date Referred: [DATE] Currently Failing: Engli…" at bounding box center [433, 190] width 795 height 140
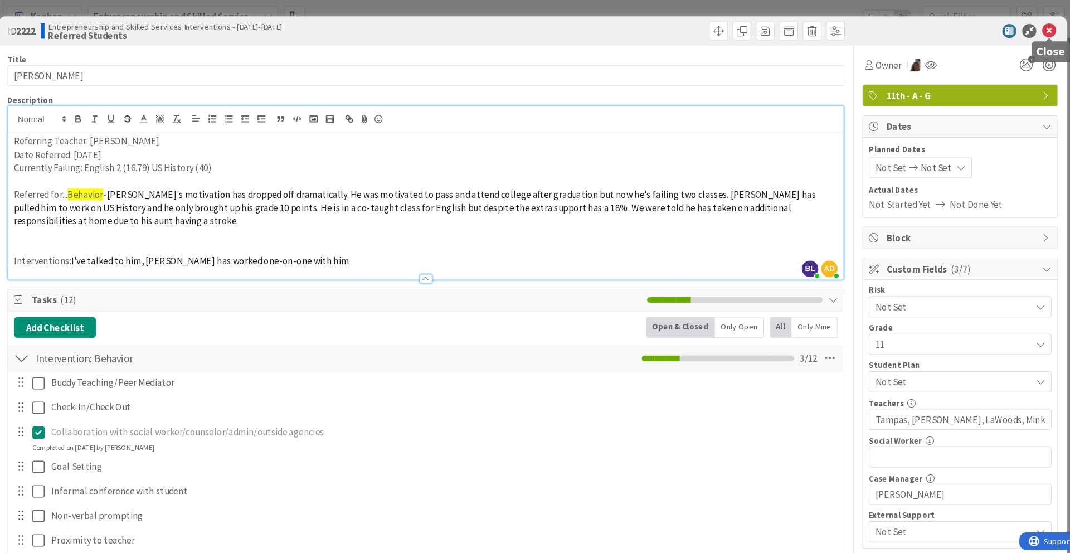
click at [802, 30] on icon at bounding box center [1026, 29] width 13 height 13
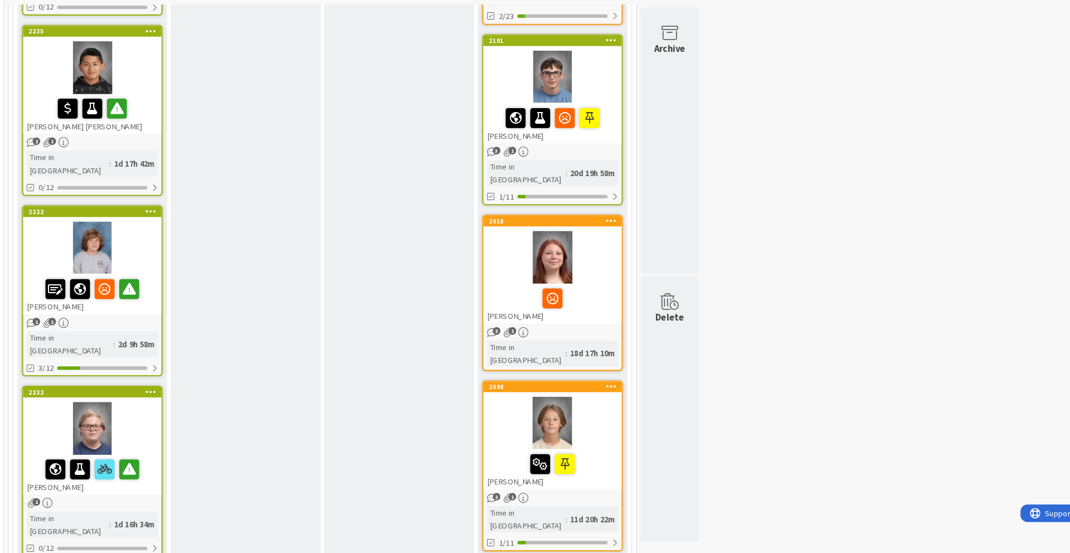
scroll to position [1000, 0]
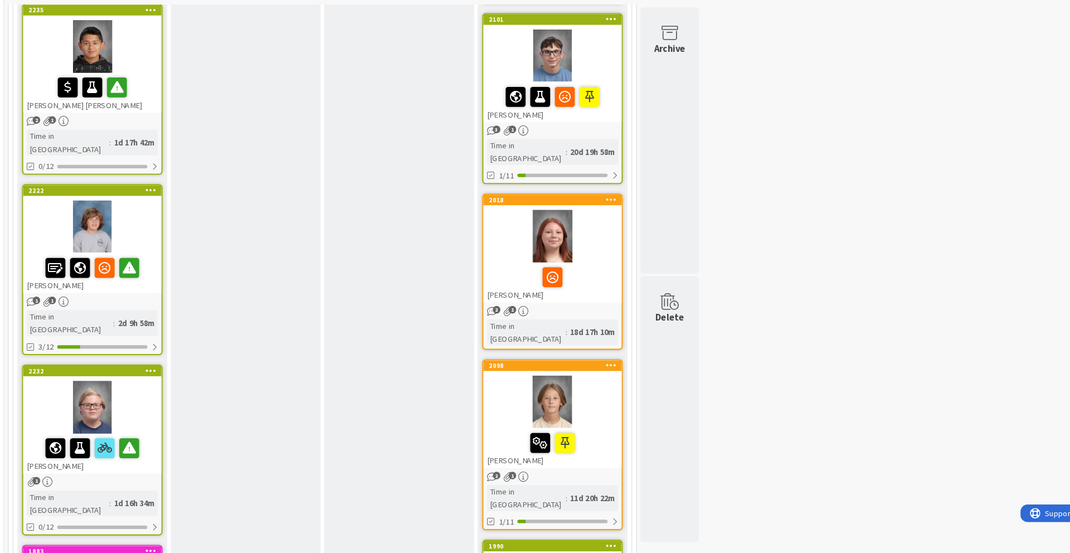
click at [148, 389] on div at bounding box center [115, 414] width 132 height 50
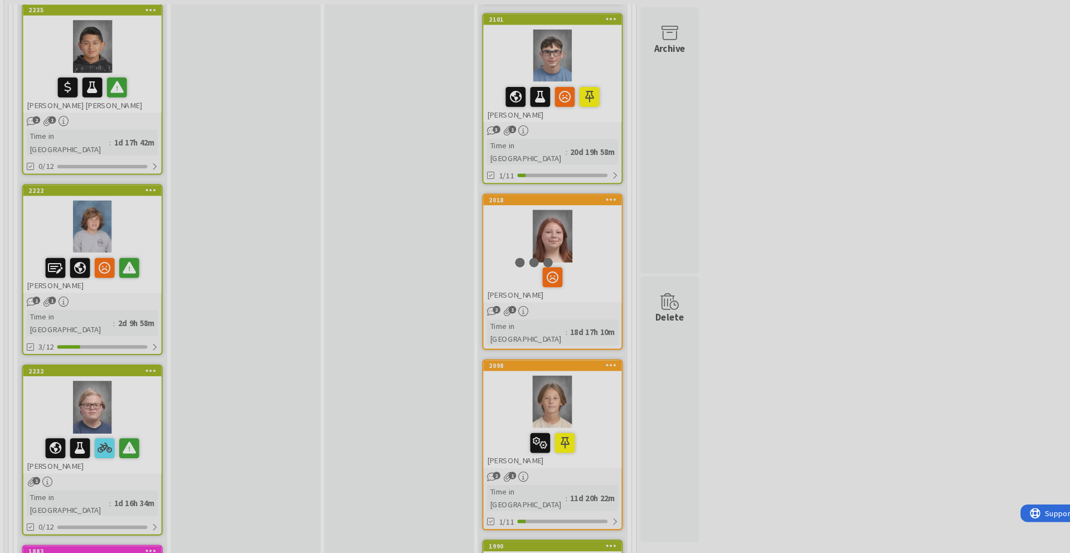
click at [148, 307] on div at bounding box center [535, 276] width 1070 height 553
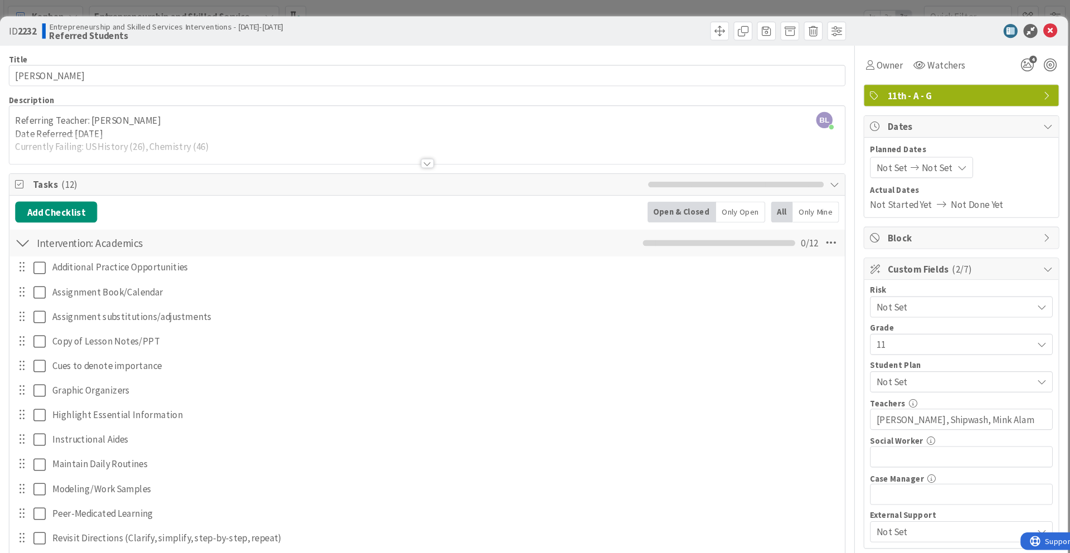
click at [435, 157] on div at bounding box center [433, 155] width 12 height 9
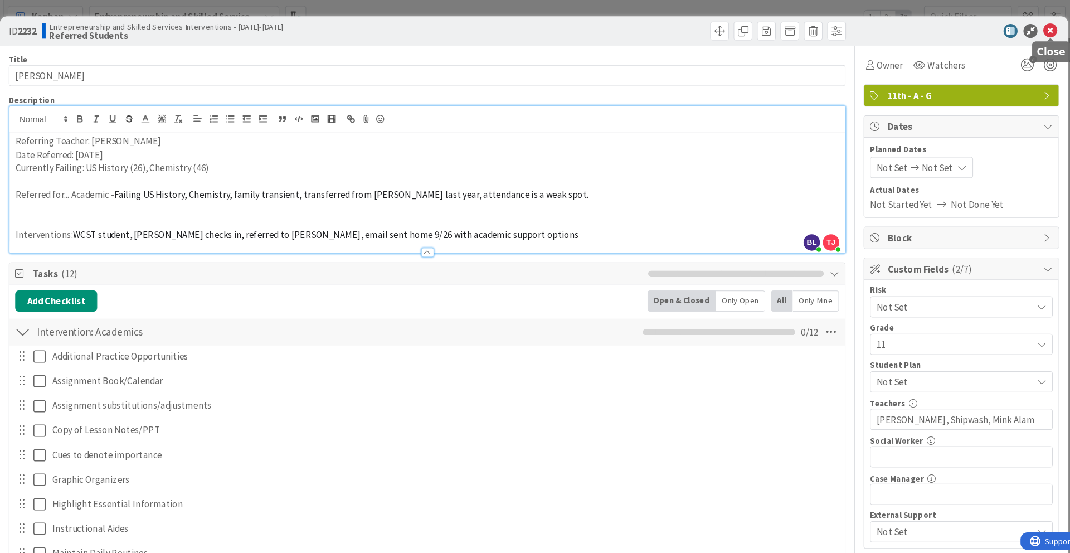
click at [802, 29] on icon at bounding box center [1026, 29] width 13 height 13
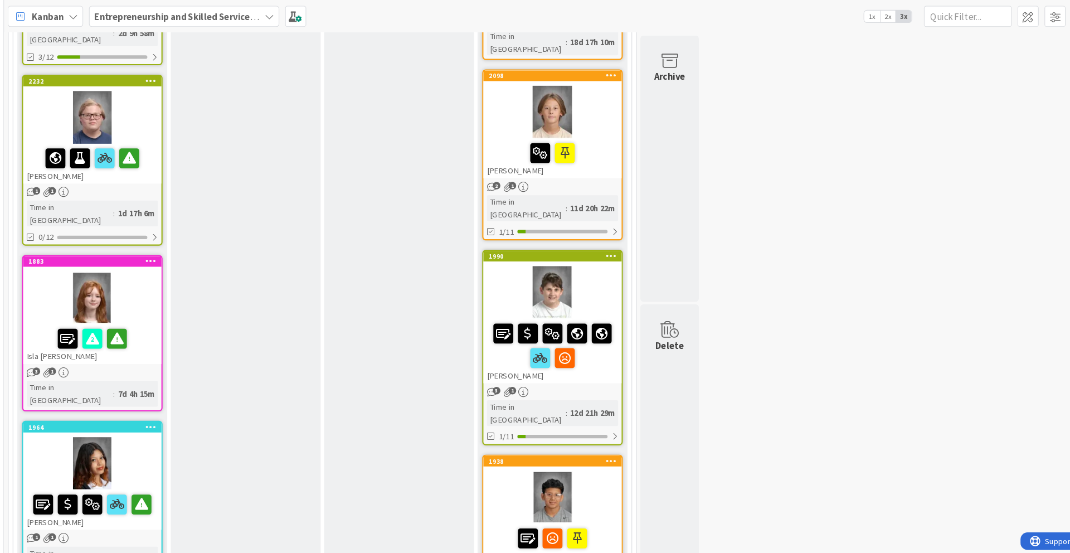
scroll to position [1304, 0]
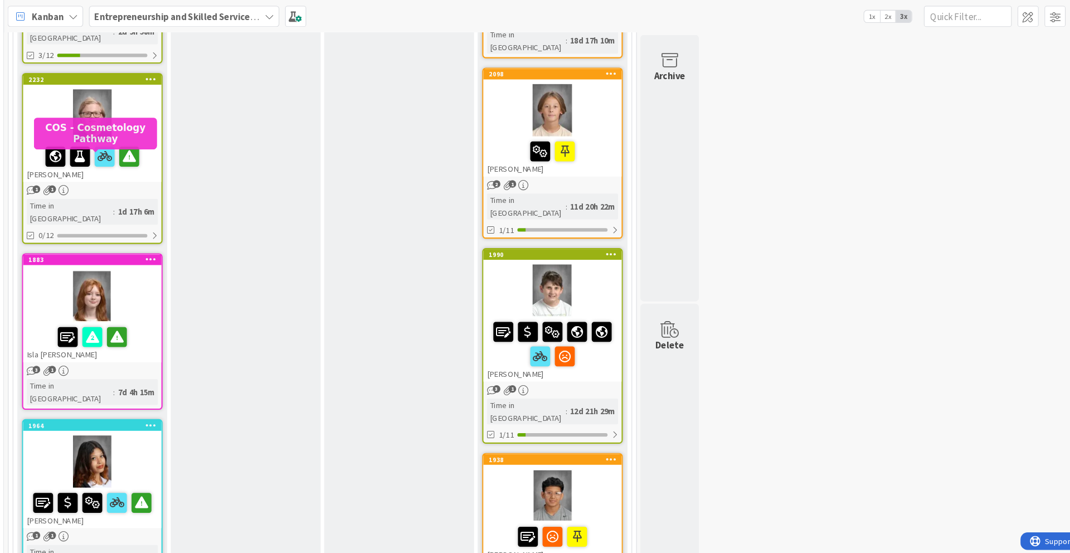
click at [153, 244] on div "1883" at bounding box center [117, 248] width 127 height 8
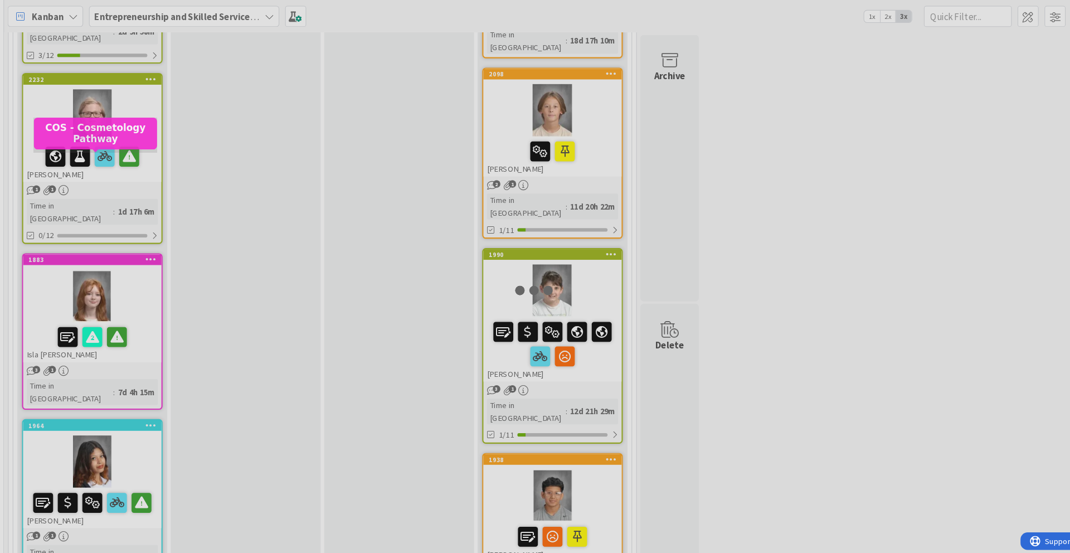
click at [153, 150] on div at bounding box center [535, 276] width 1070 height 553
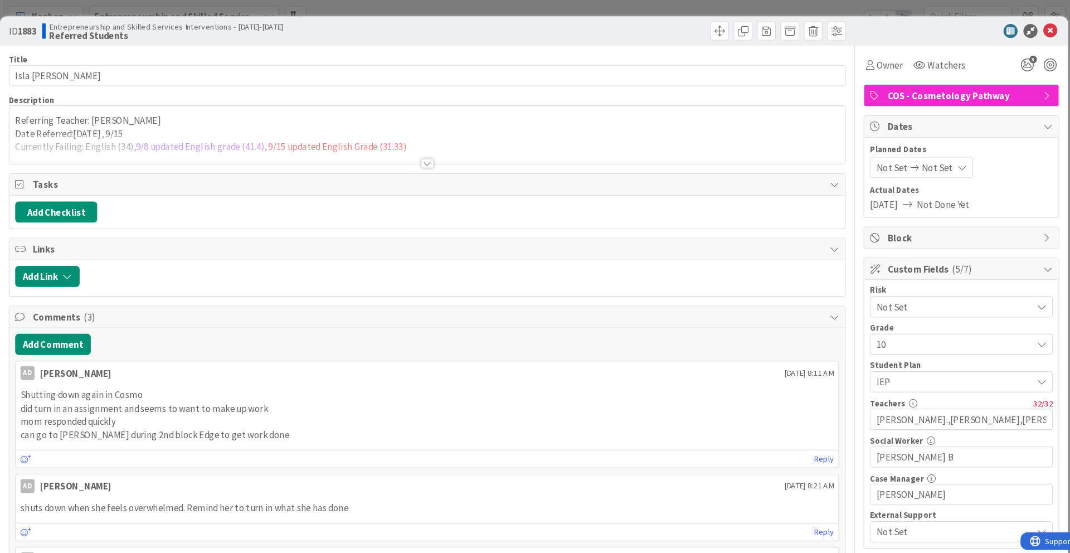
click at [436, 155] on div at bounding box center [433, 155] width 12 height 9
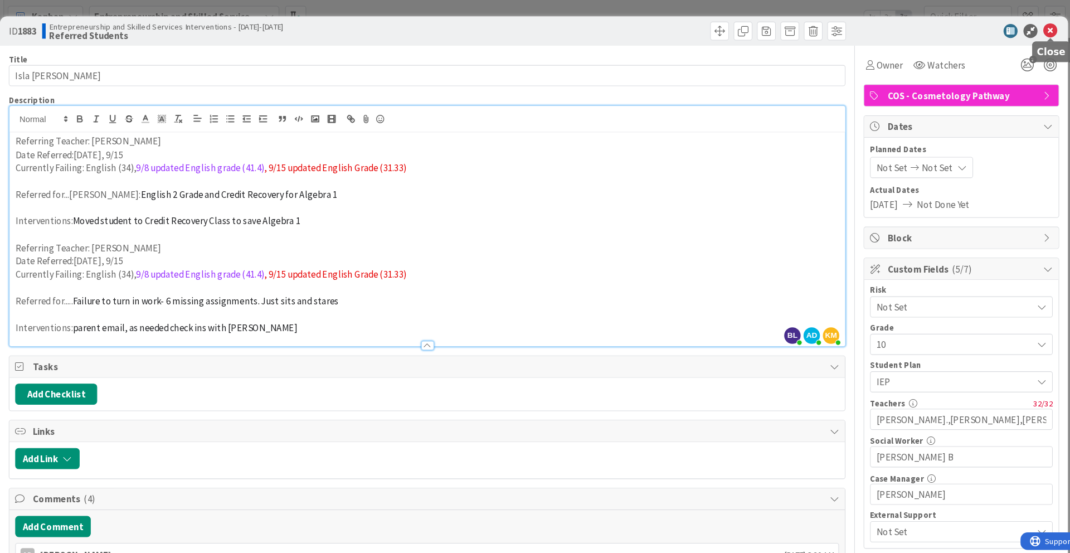
click at [802, 26] on icon at bounding box center [1026, 29] width 13 height 13
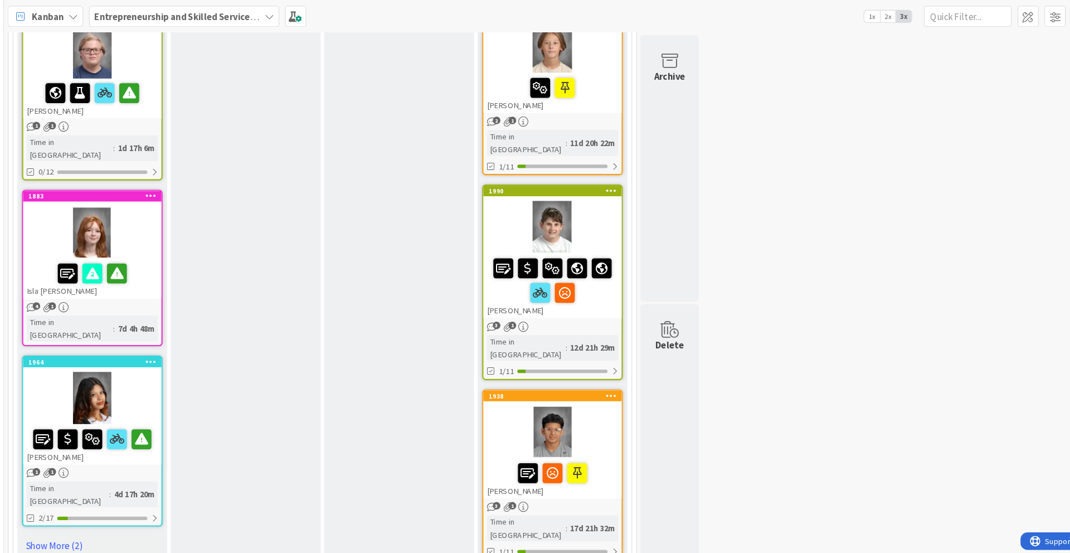
click at [154, 339] on div "1964 [PERSON_NAME]" at bounding box center [115, 390] width 132 height 103
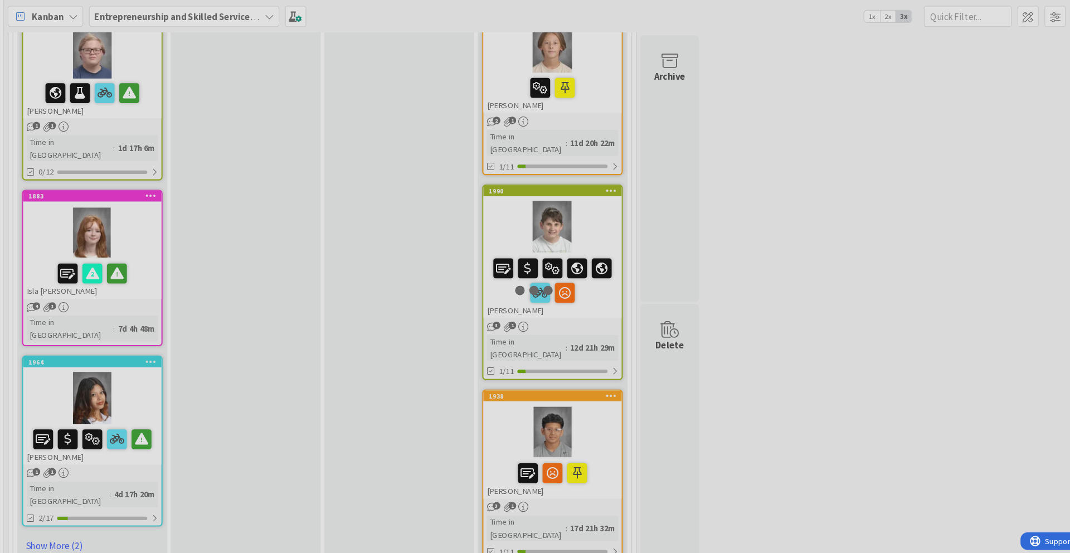
click at [154, 242] on div at bounding box center [535, 276] width 1070 height 553
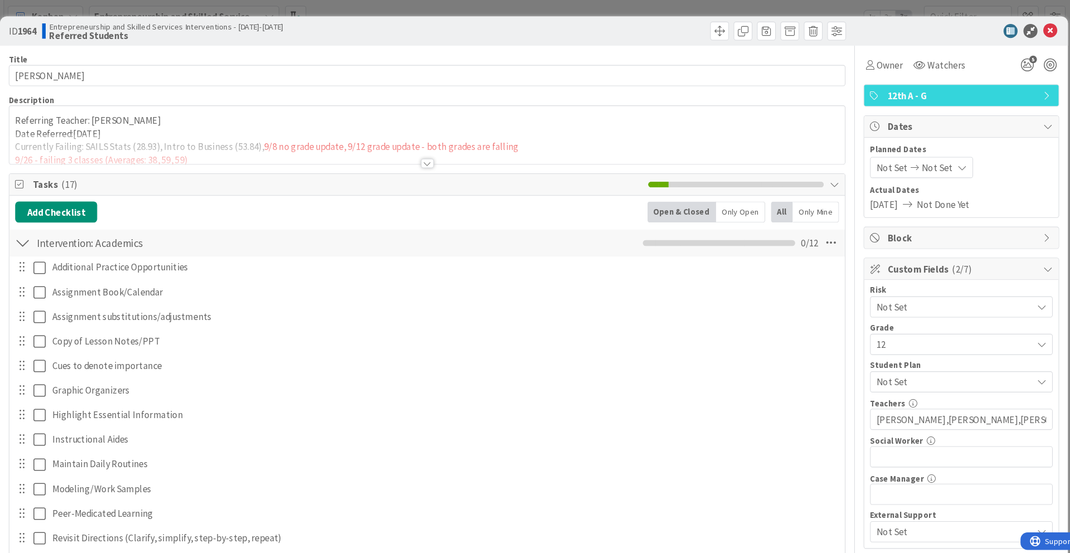
click at [437, 159] on div at bounding box center [433, 155] width 12 height 9
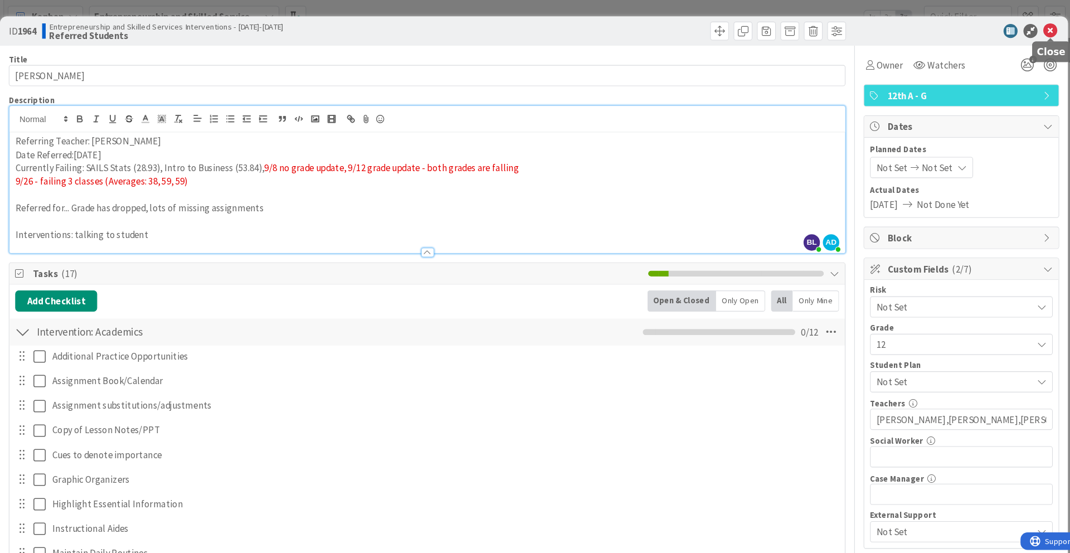
click at [802, 30] on icon at bounding box center [1026, 29] width 13 height 13
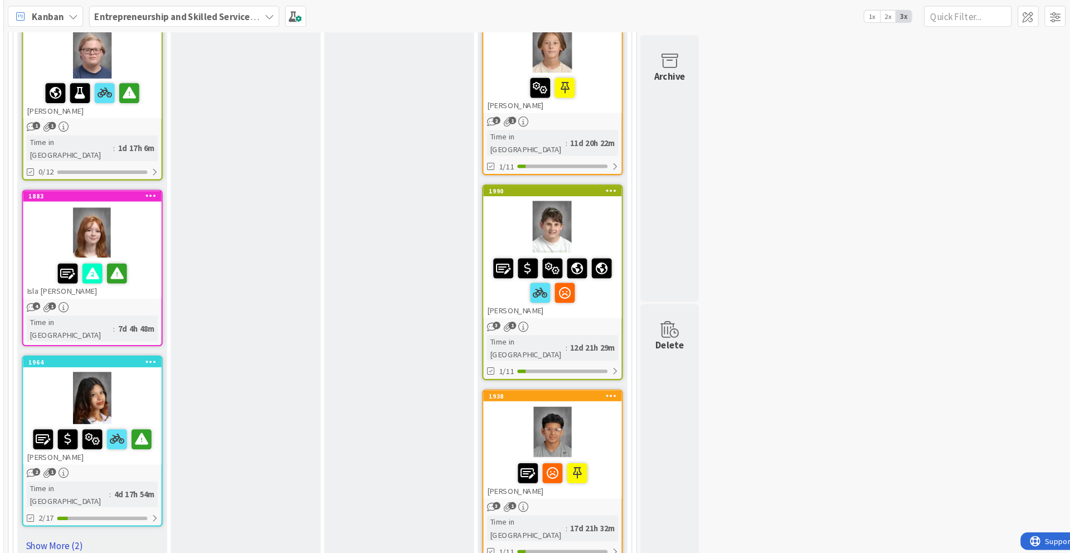
click at [76, 452] on link "Show More (2)" at bounding box center [115, 519] width 134 height 18
click at [99, 452] on div "2022" at bounding box center [115, 516] width 132 height 10
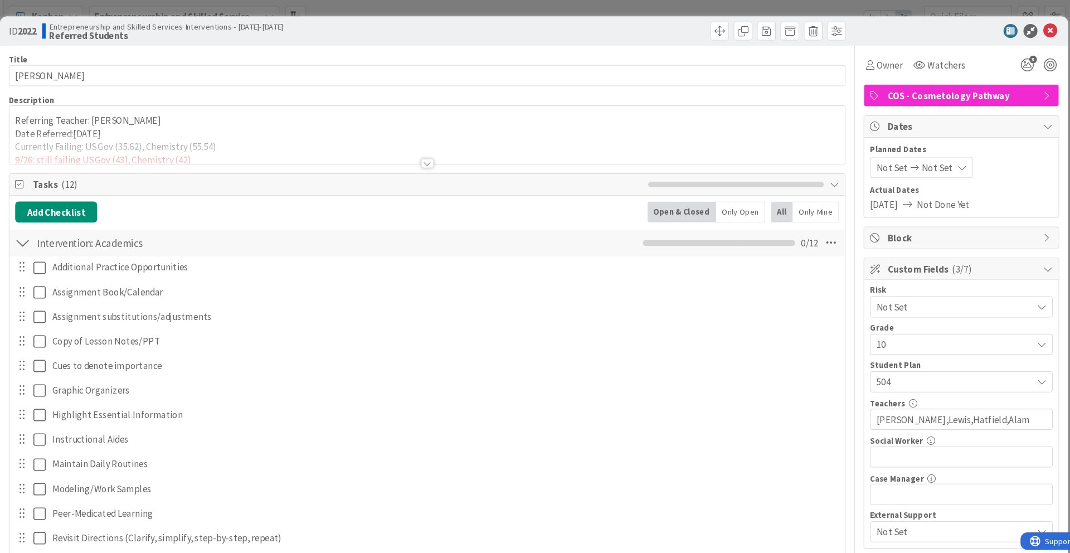
click at [434, 155] on div at bounding box center [433, 155] width 12 height 9
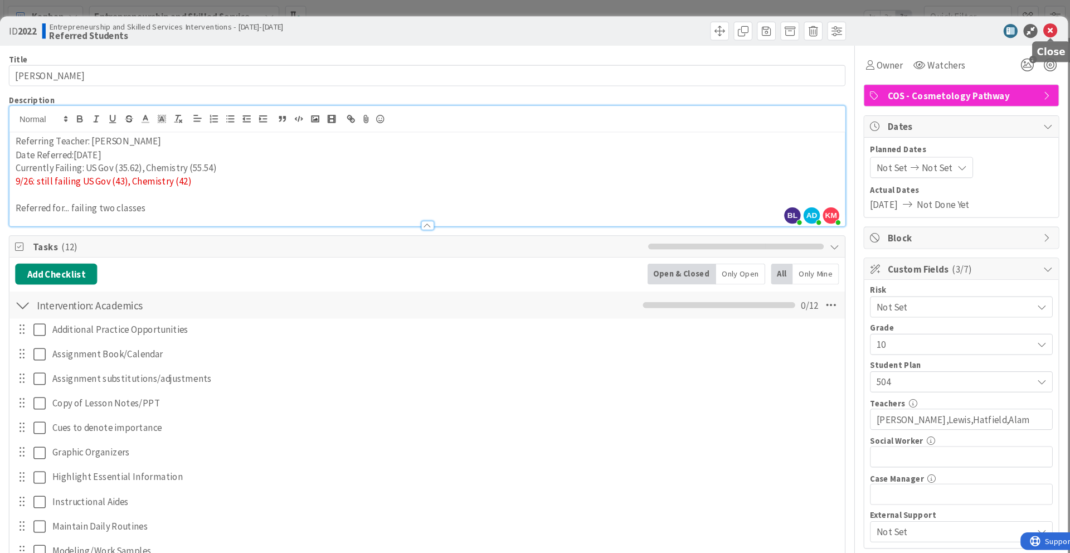
click at [802, 28] on icon at bounding box center [1026, 29] width 13 height 13
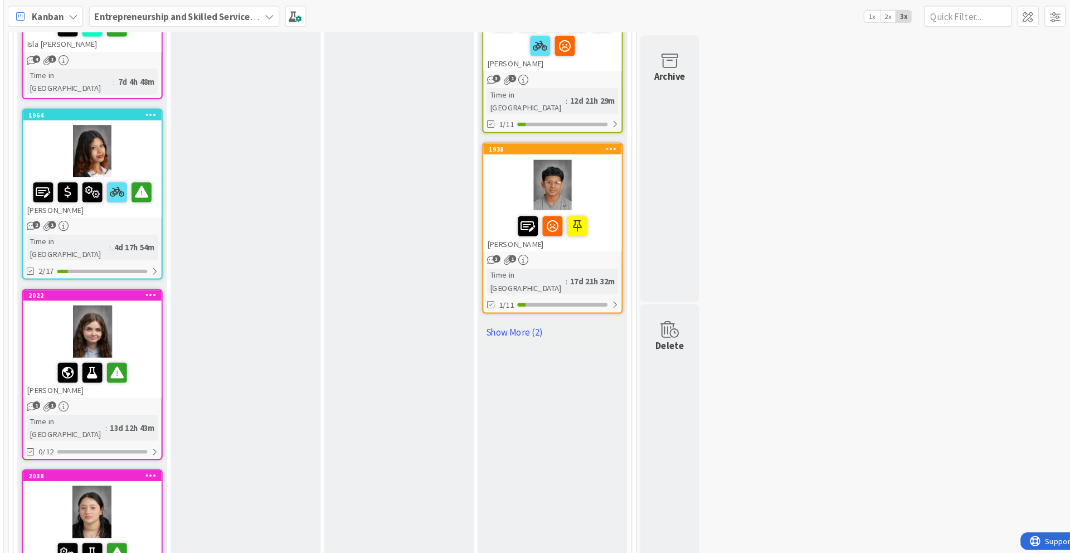
scroll to position [1602, 0]
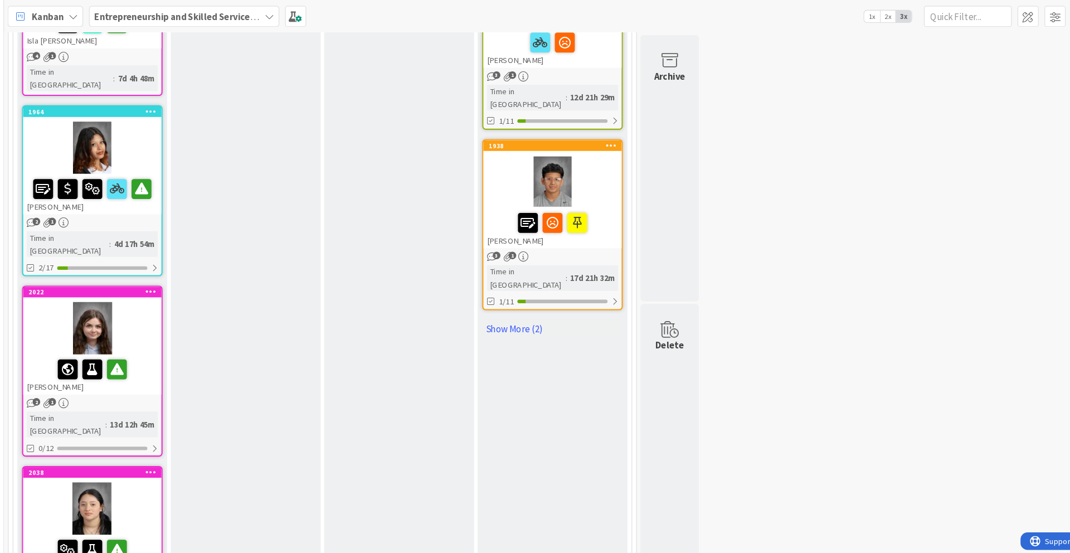
click at [144, 445] on div "2038" at bounding box center [115, 450] width 132 height 10
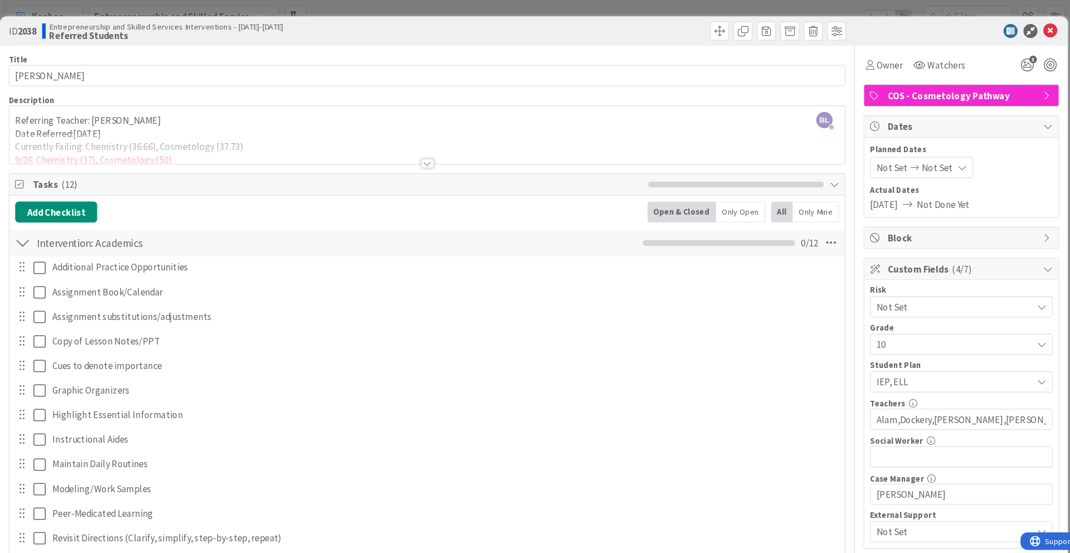
click at [436, 156] on div at bounding box center [433, 155] width 12 height 9
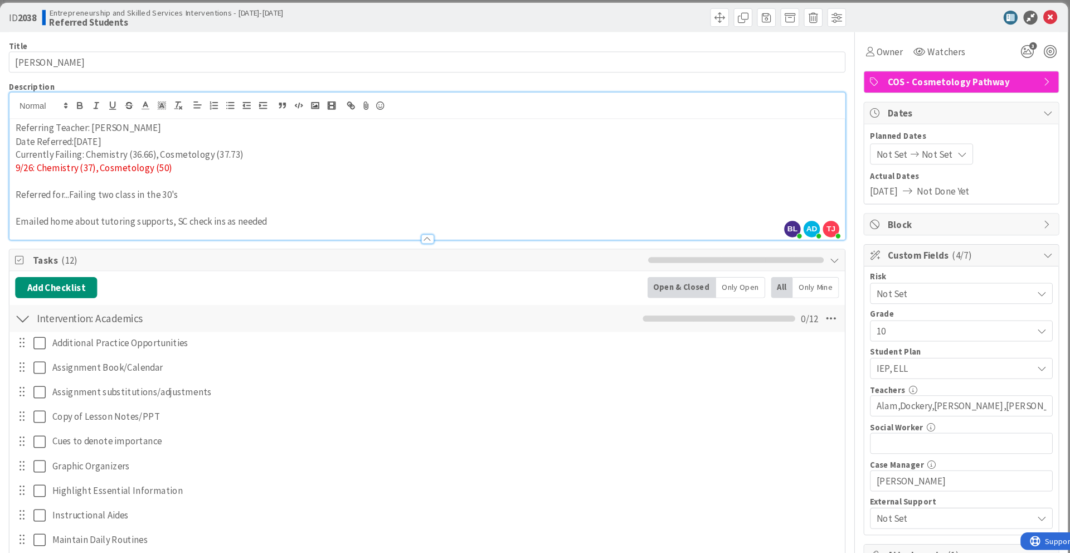
scroll to position [4, 0]
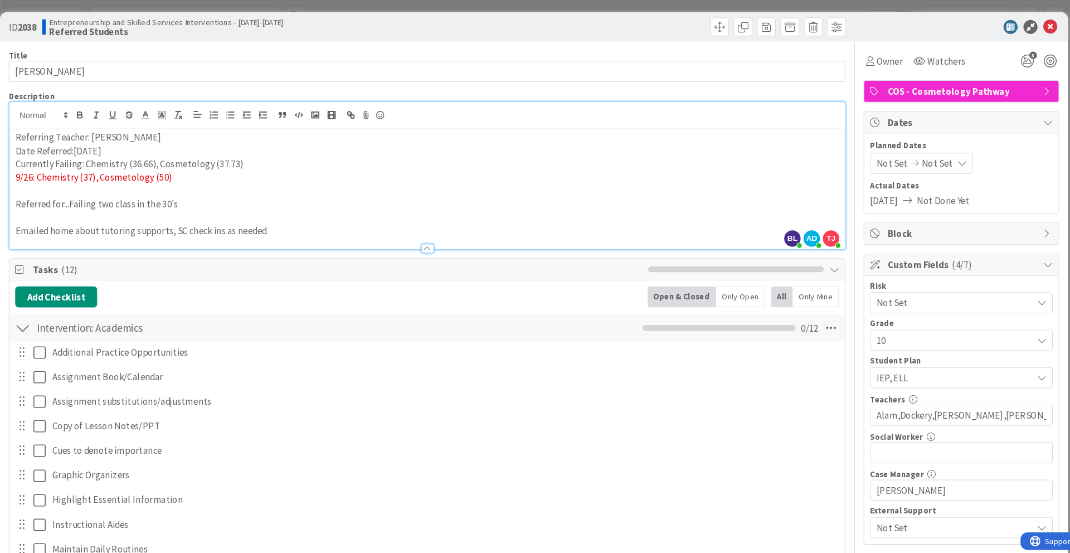
click at [802, 33] on div "ID 2038 Entrepreneurship and Skilled Services Interventions - [DATE]-[DATE] Ref…" at bounding box center [535, 26] width 1017 height 28
click at [802, 26] on icon at bounding box center [1026, 25] width 13 height 13
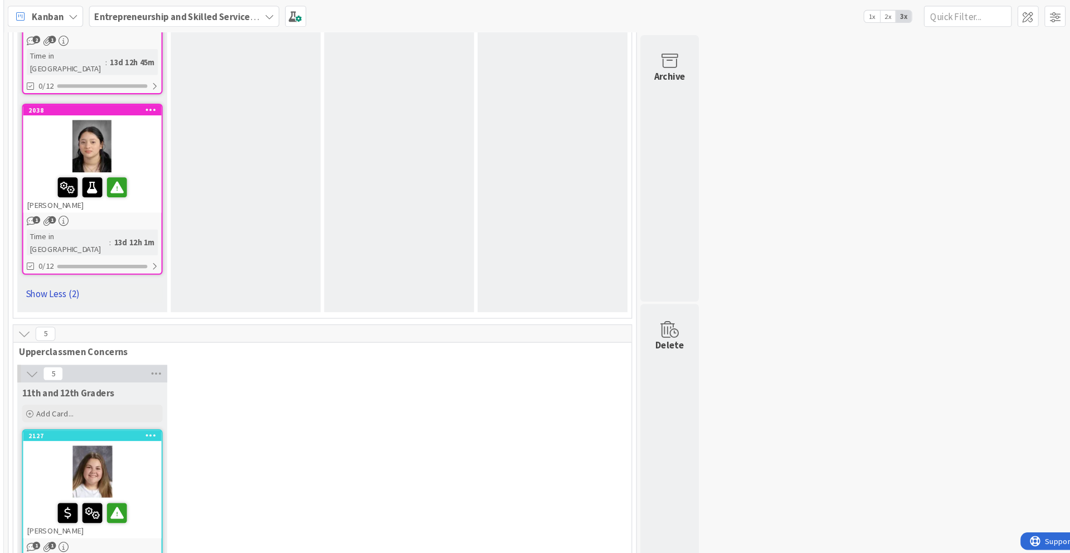
scroll to position [1946, 0]
click at [153, 411] on div "2127" at bounding box center [115, 416] width 132 height 10
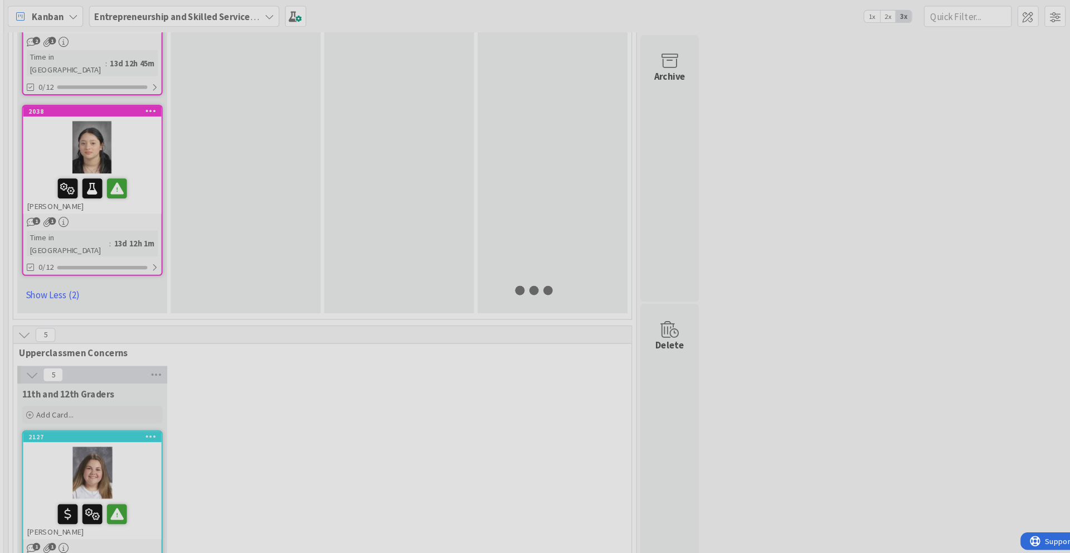
click at [153, 273] on div at bounding box center [535, 276] width 1070 height 553
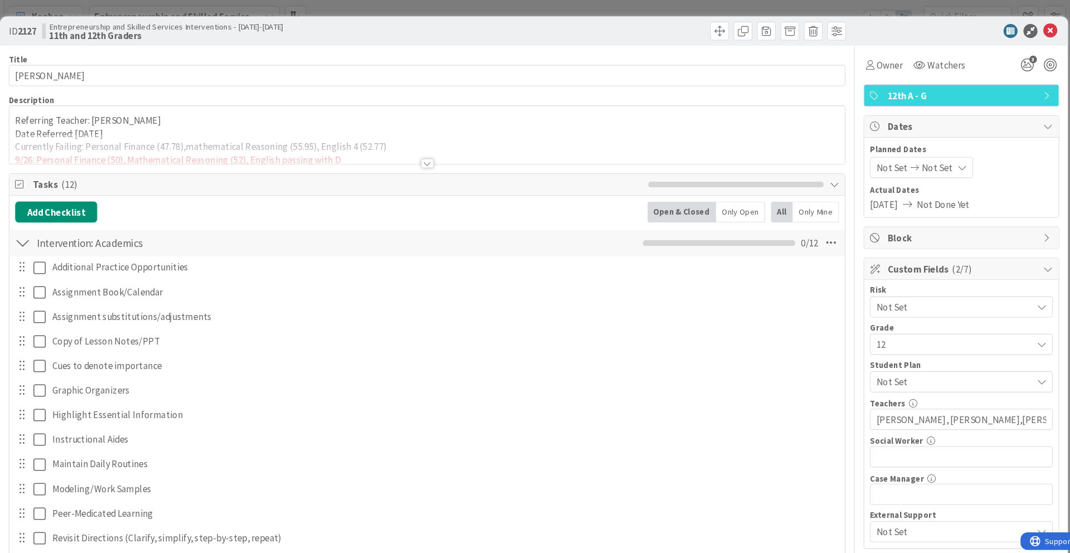
click at [429, 151] on div at bounding box center [433, 155] width 12 height 9
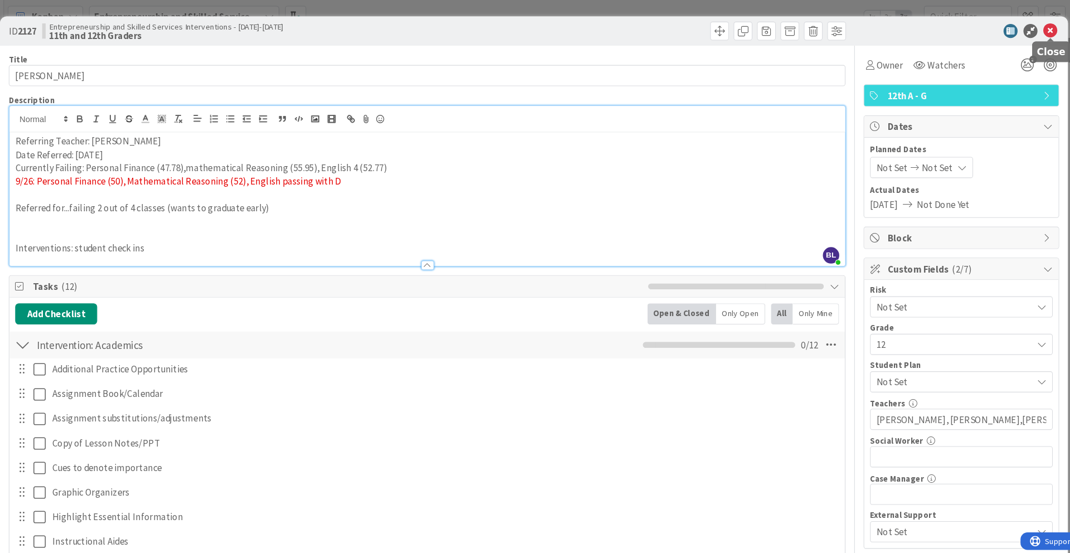
click at [802, 31] on icon at bounding box center [1026, 29] width 13 height 13
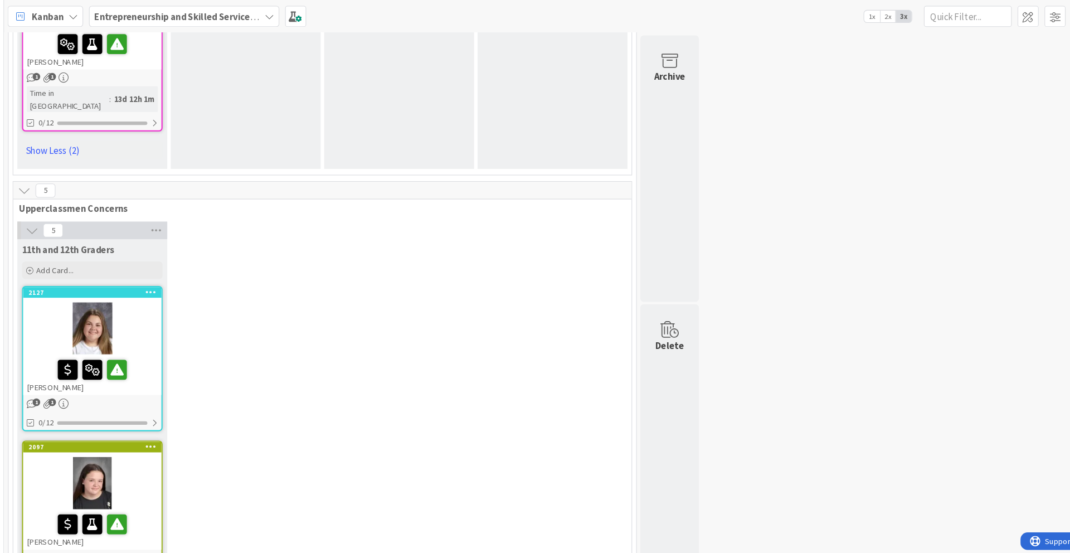
click at [148, 420] on div "2097" at bounding box center [115, 425] width 132 height 10
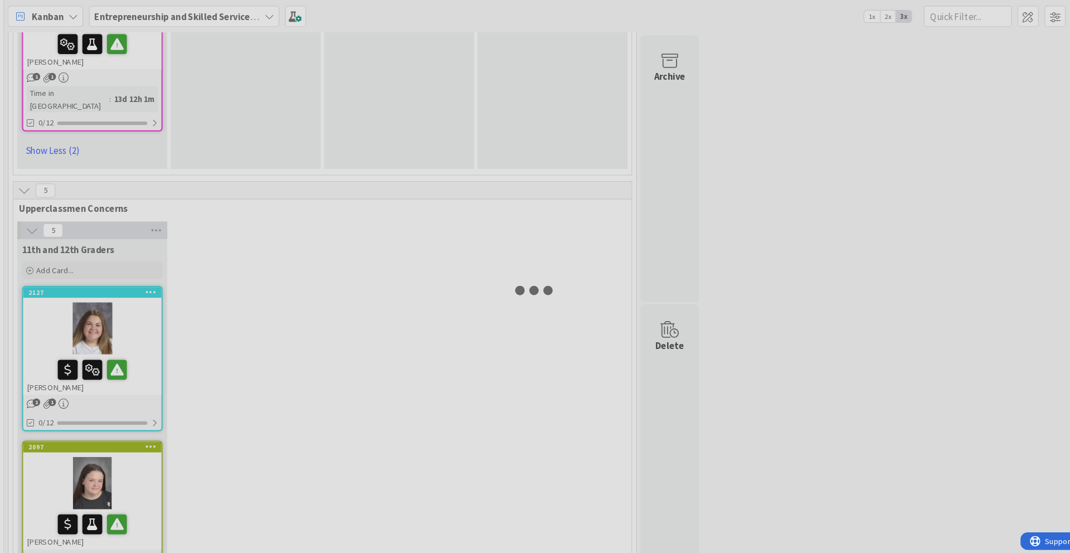
click at [148, 283] on div at bounding box center [535, 276] width 1070 height 553
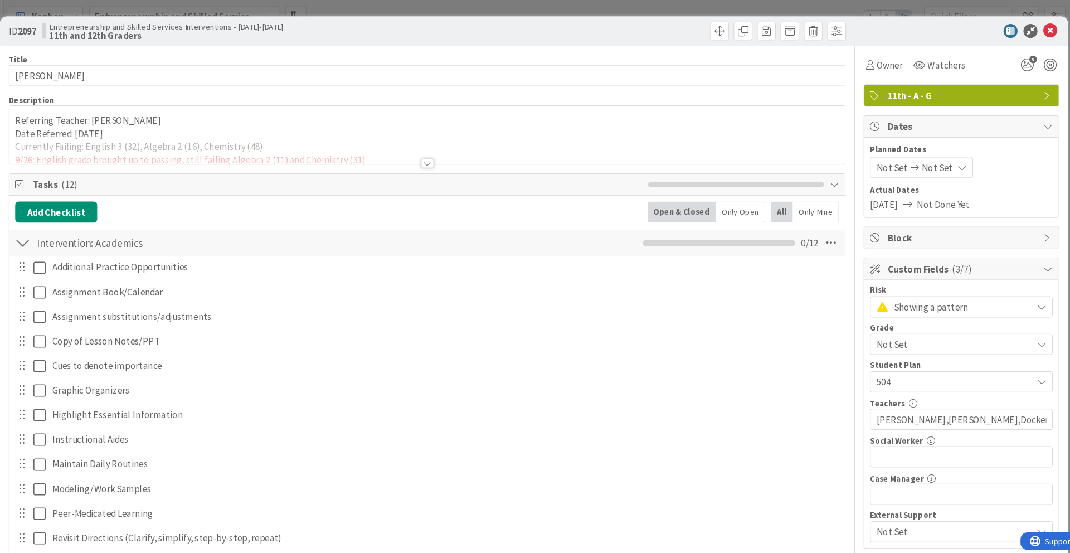
click at [434, 156] on div at bounding box center [433, 155] width 12 height 9
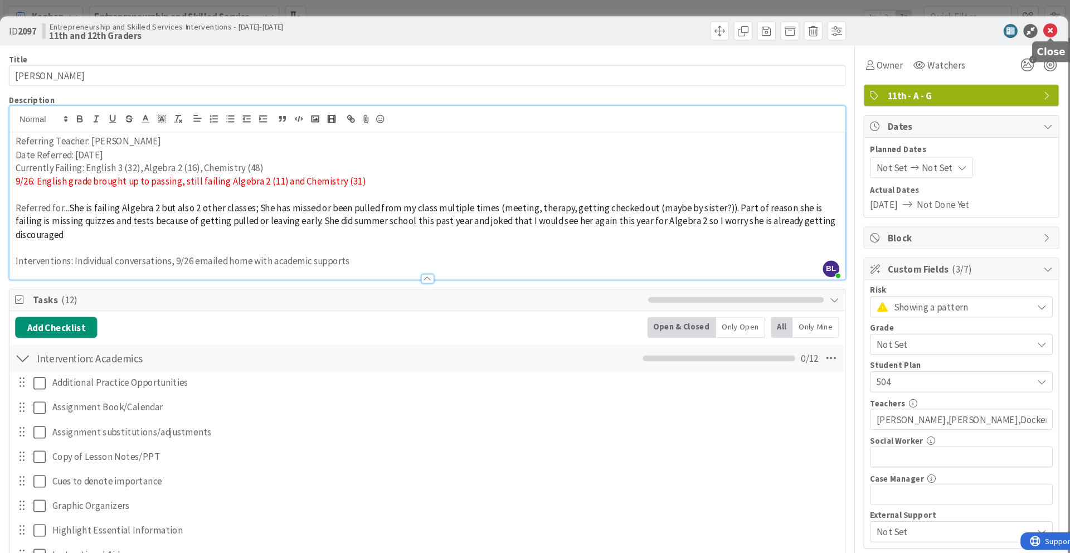
click at [802, 30] on icon at bounding box center [1026, 29] width 13 height 13
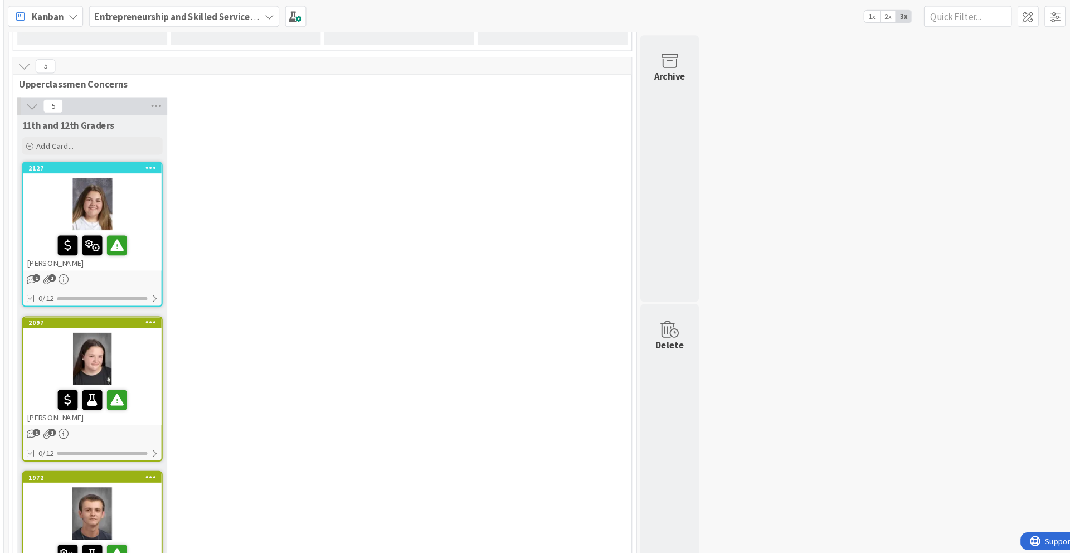
click at [144, 452] on div at bounding box center [115, 489] width 132 height 50
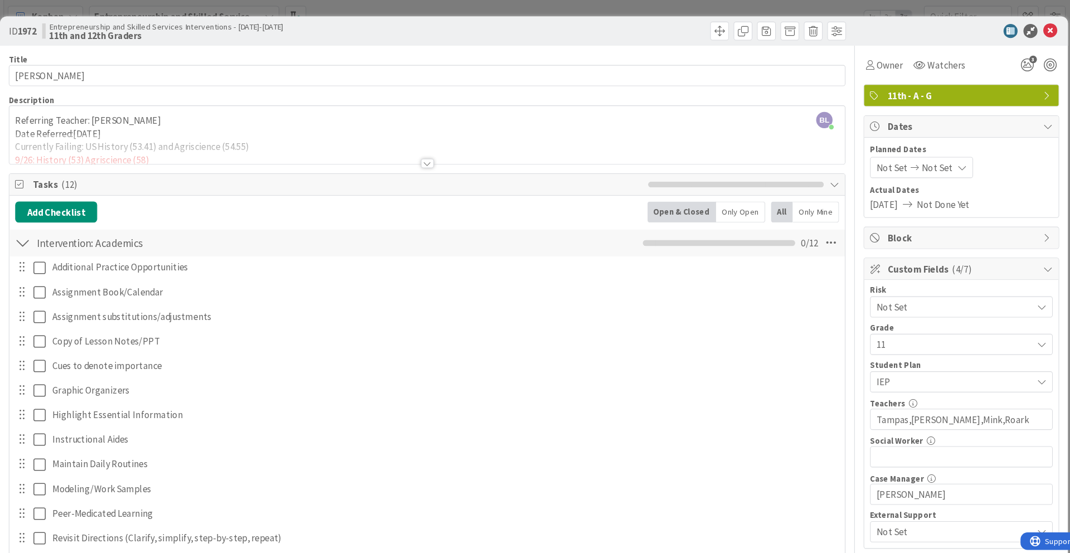
click at [438, 155] on div at bounding box center [433, 155] width 12 height 9
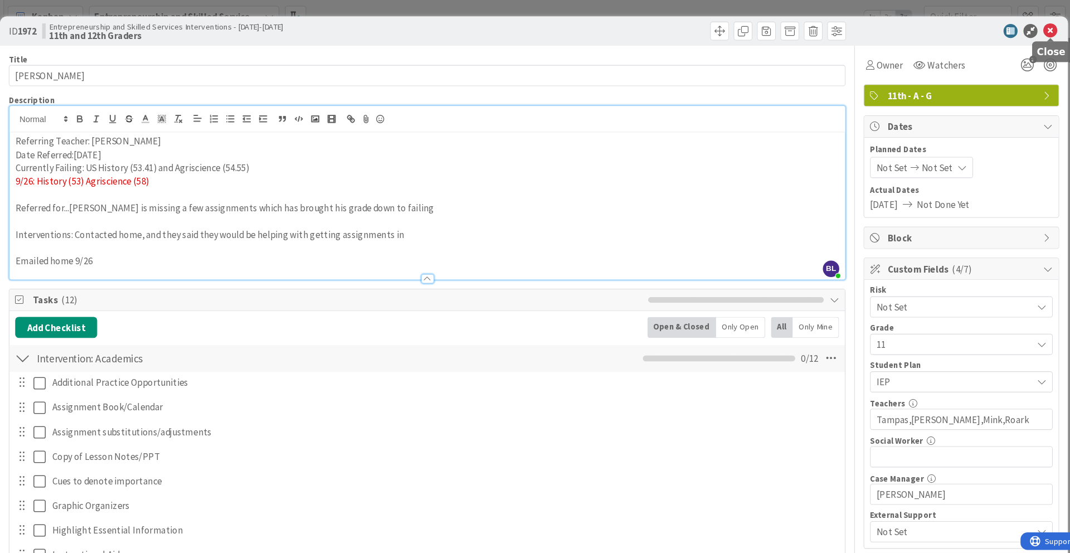
click at [802, 30] on icon at bounding box center [1026, 29] width 13 height 13
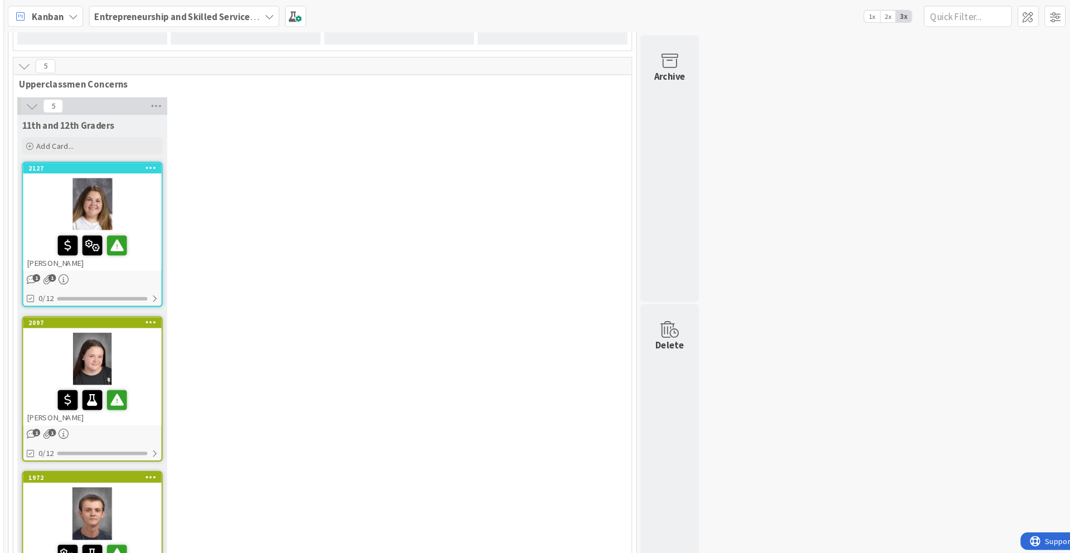
drag, startPoint x: 142, startPoint y: 316, endPoint x: 142, endPoint y: 308, distance: 8.4
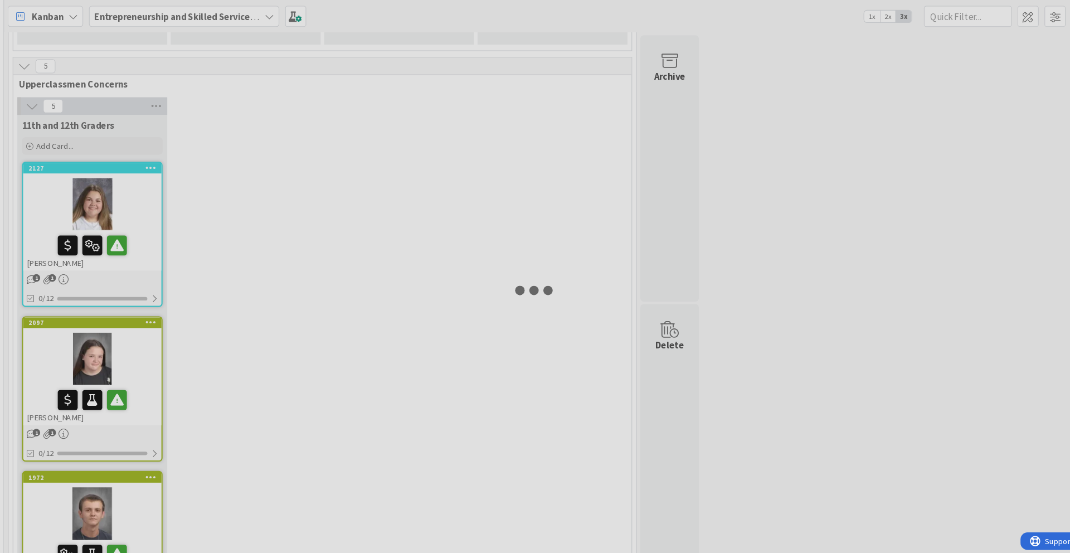
click at [150, 452] on div at bounding box center [535, 276] width 1070 height 553
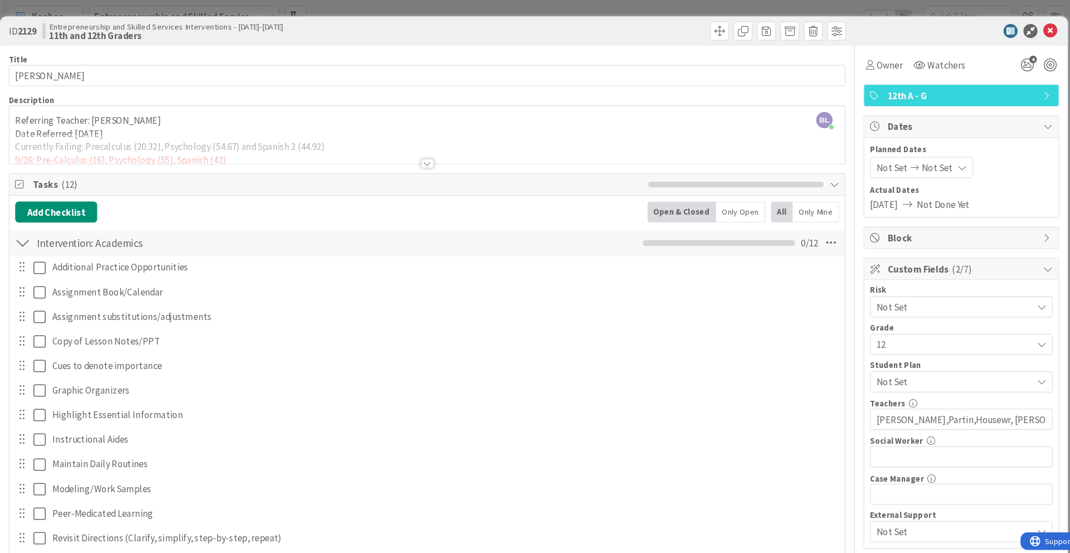
click at [435, 157] on div at bounding box center [433, 155] width 12 height 9
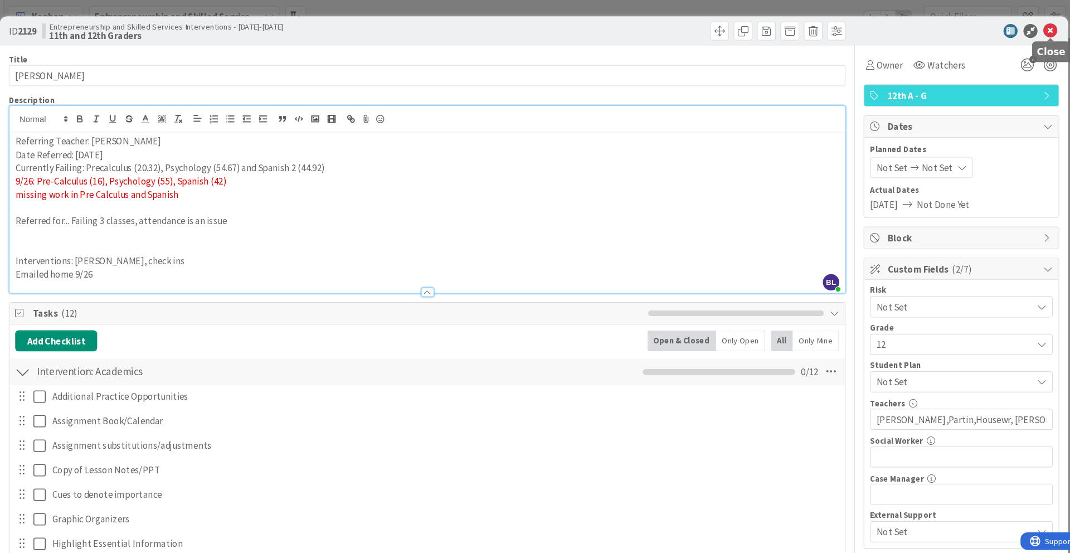
click at [802, 31] on icon at bounding box center [1026, 29] width 13 height 13
